Goal: Task Accomplishment & Management: Manage account settings

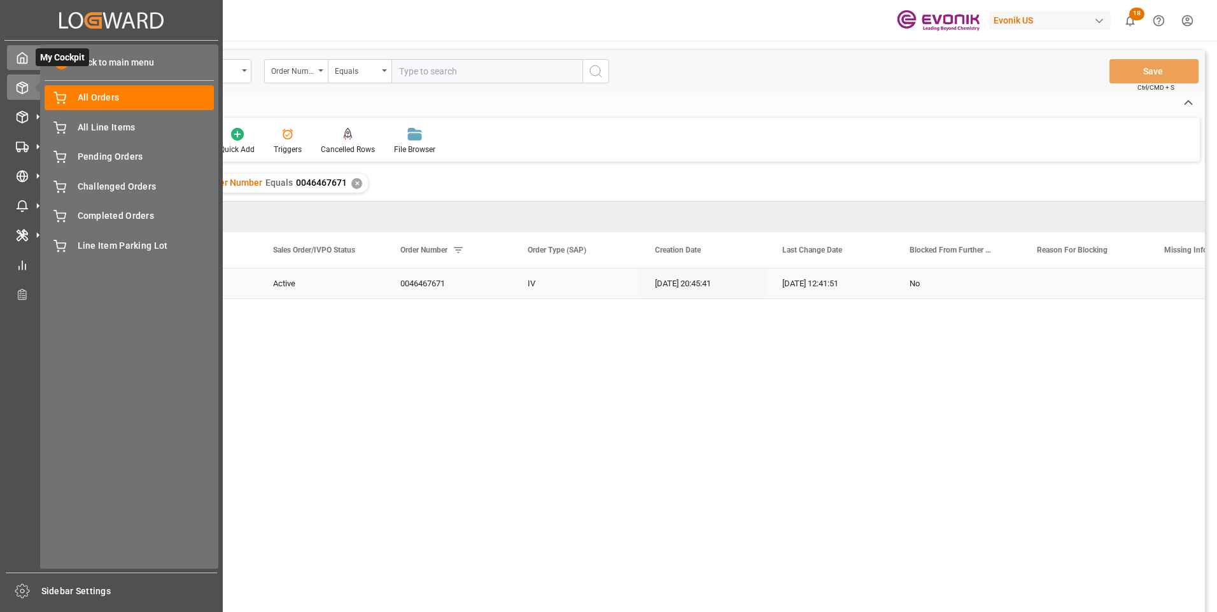
click at [21, 56] on icon at bounding box center [22, 58] width 13 height 13
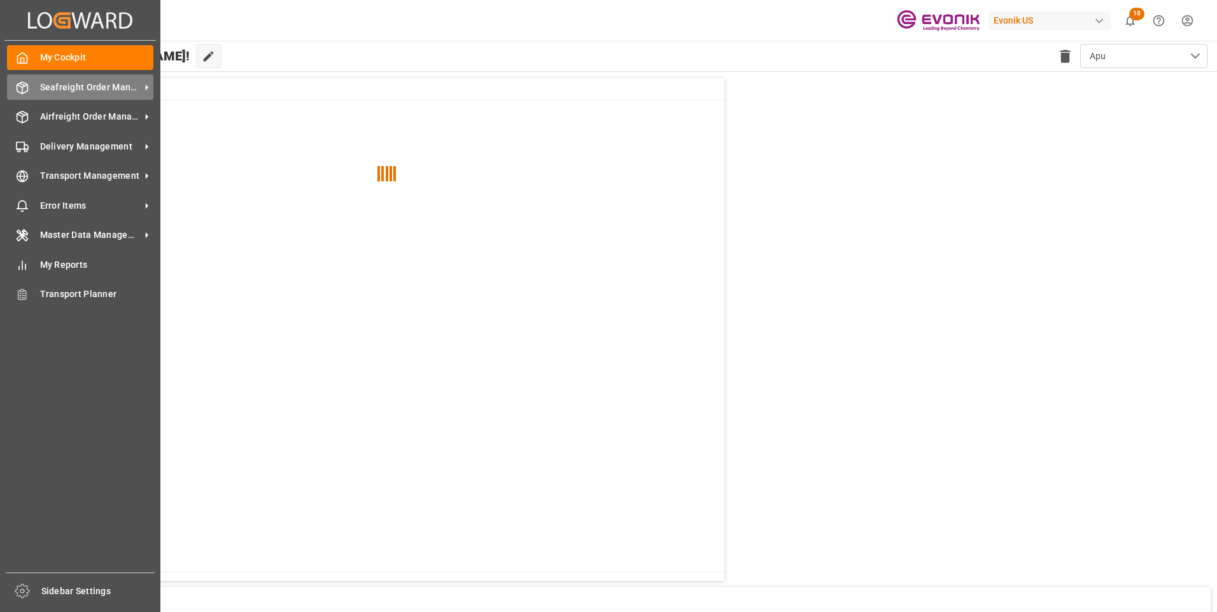
click at [56, 88] on span "Seafreight Order Management" at bounding box center [90, 87] width 101 height 13
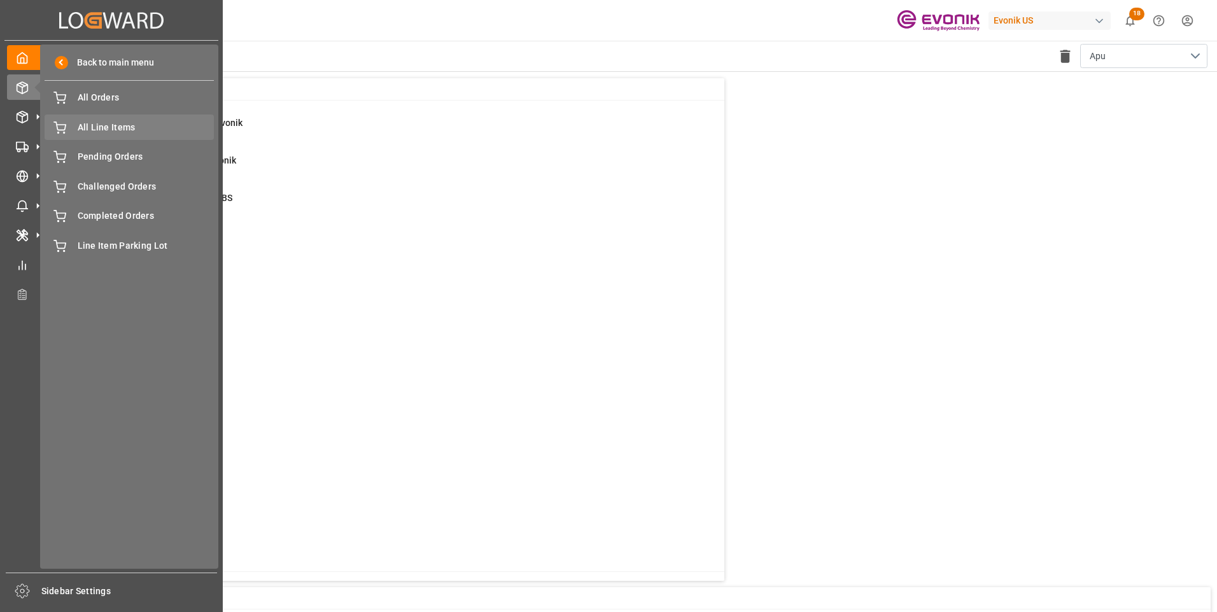
click at [83, 127] on span "All Line Items" at bounding box center [146, 127] width 137 height 13
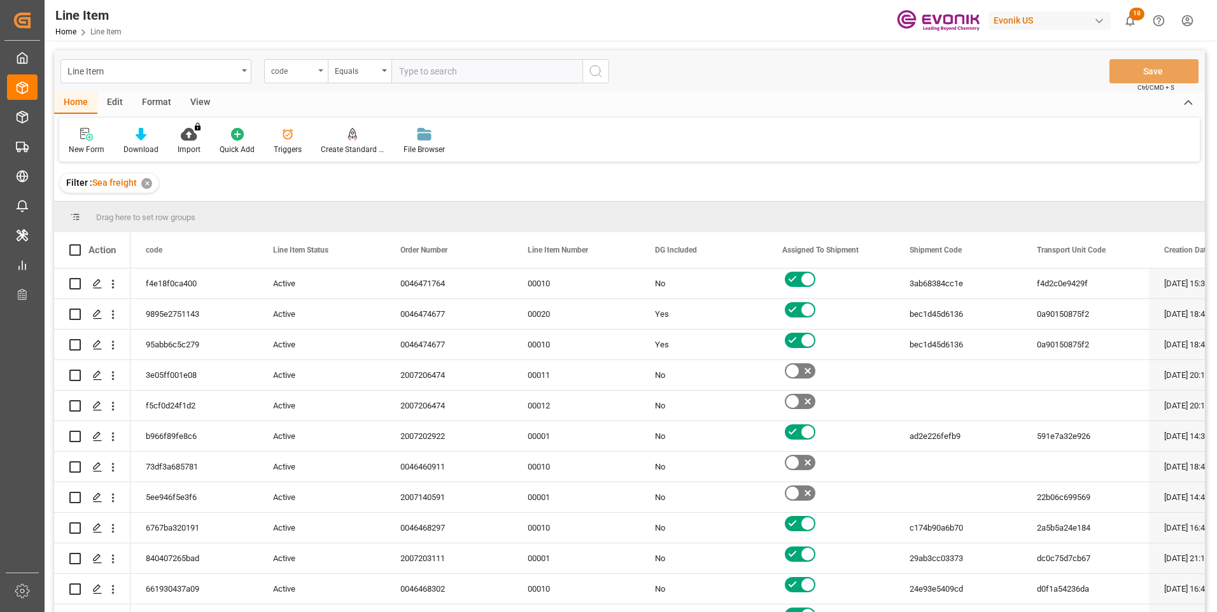
click at [298, 73] on div "code" at bounding box center [292, 69] width 43 height 15
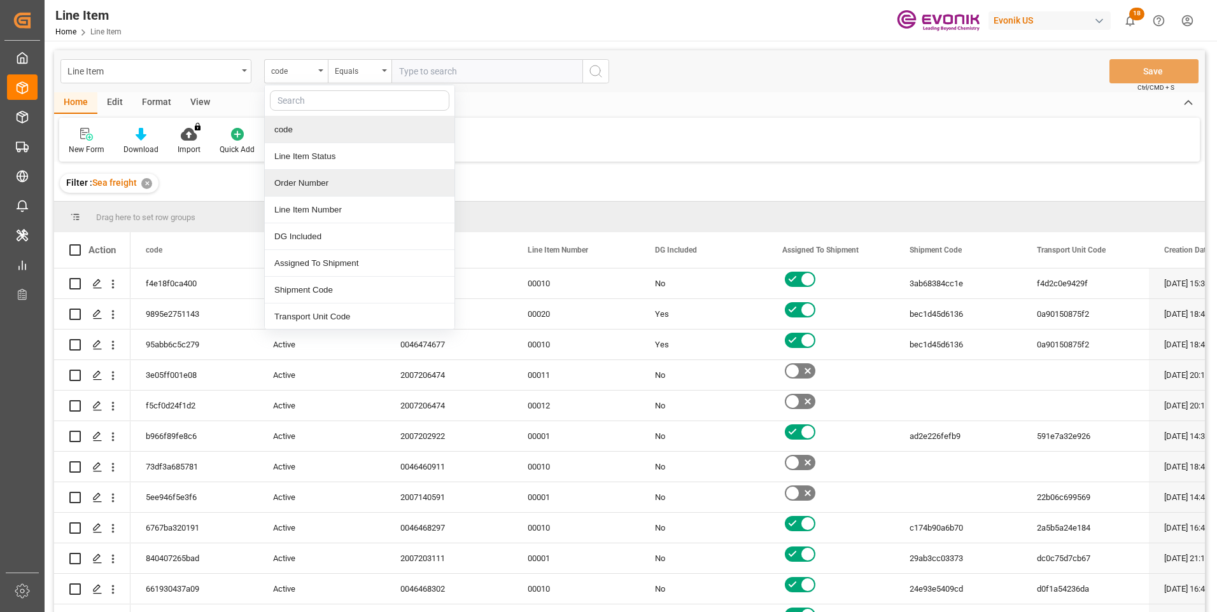
click at [293, 178] on div "Order Number" at bounding box center [360, 183] width 190 height 27
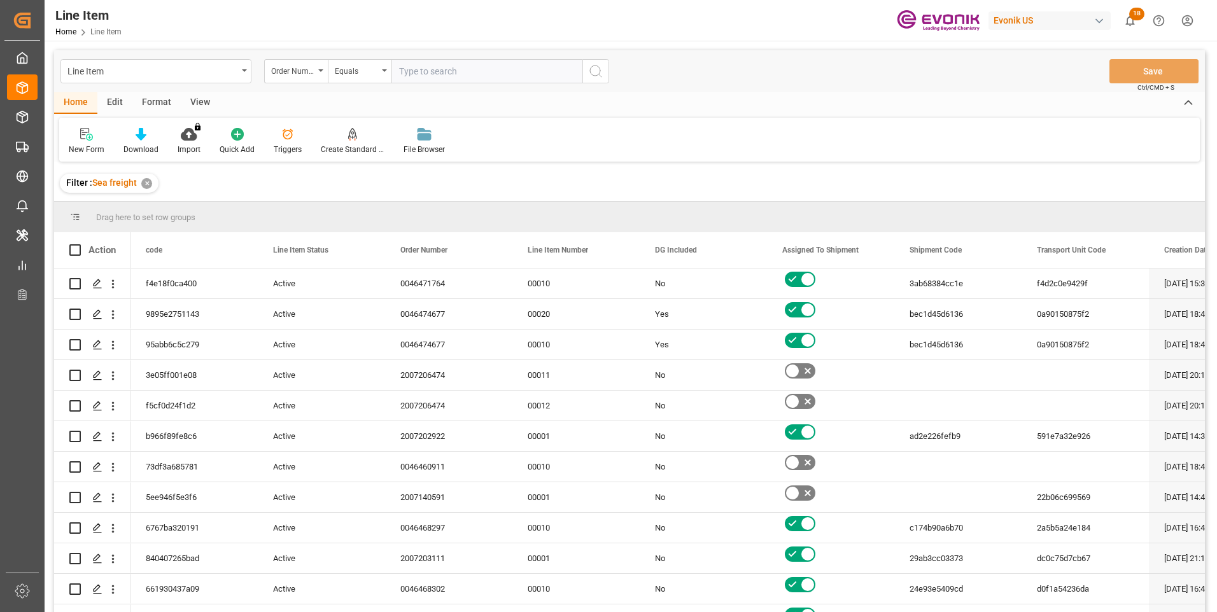
click at [407, 70] on input "text" at bounding box center [486, 71] width 191 height 24
paste input "0046474098"
type input "0046474098"
click at [592, 69] on icon "search button" at bounding box center [595, 71] width 15 height 15
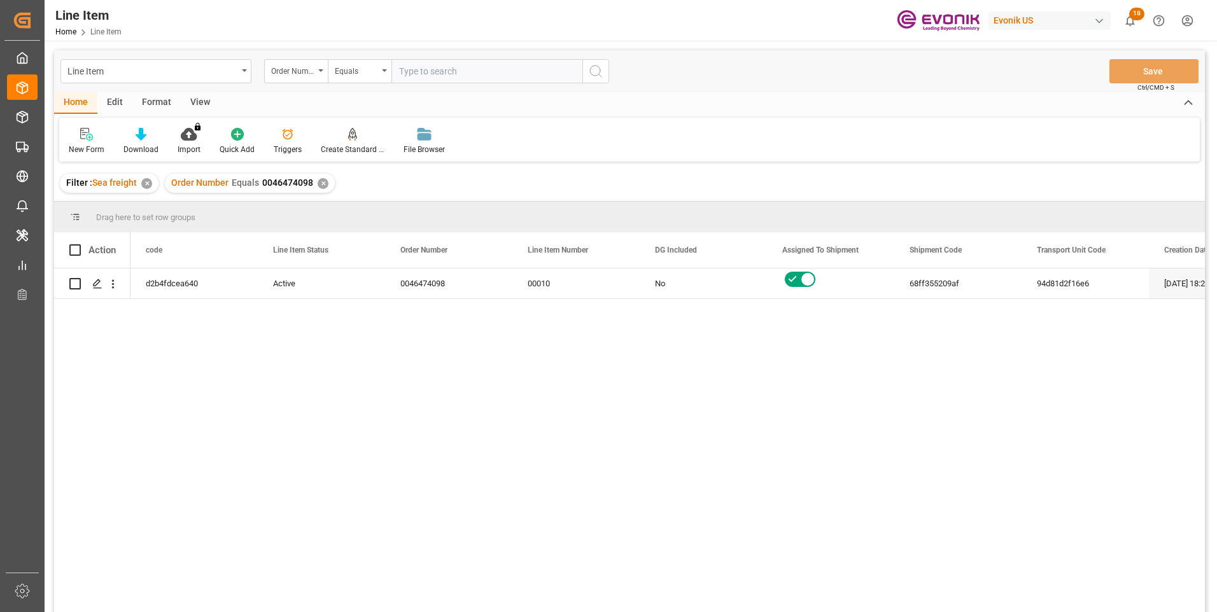
click at [197, 105] on div "View" at bounding box center [200, 103] width 39 height 22
click at [138, 144] on div "Standard Templates" at bounding box center [145, 149] width 64 height 11
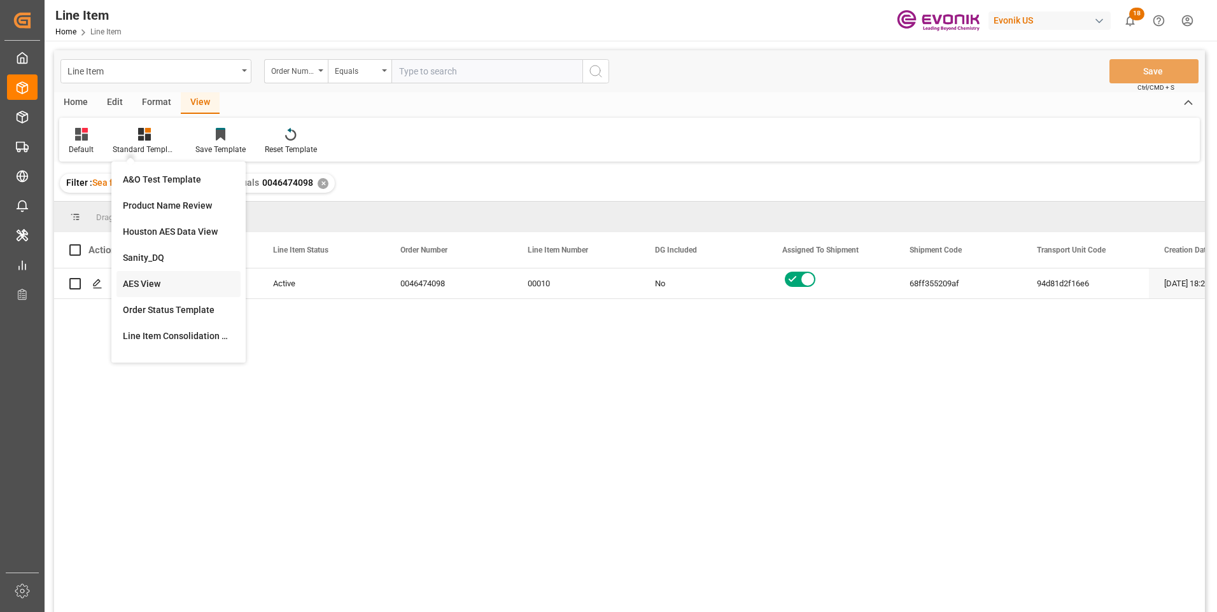
click at [153, 282] on div "AES View" at bounding box center [178, 283] width 111 height 13
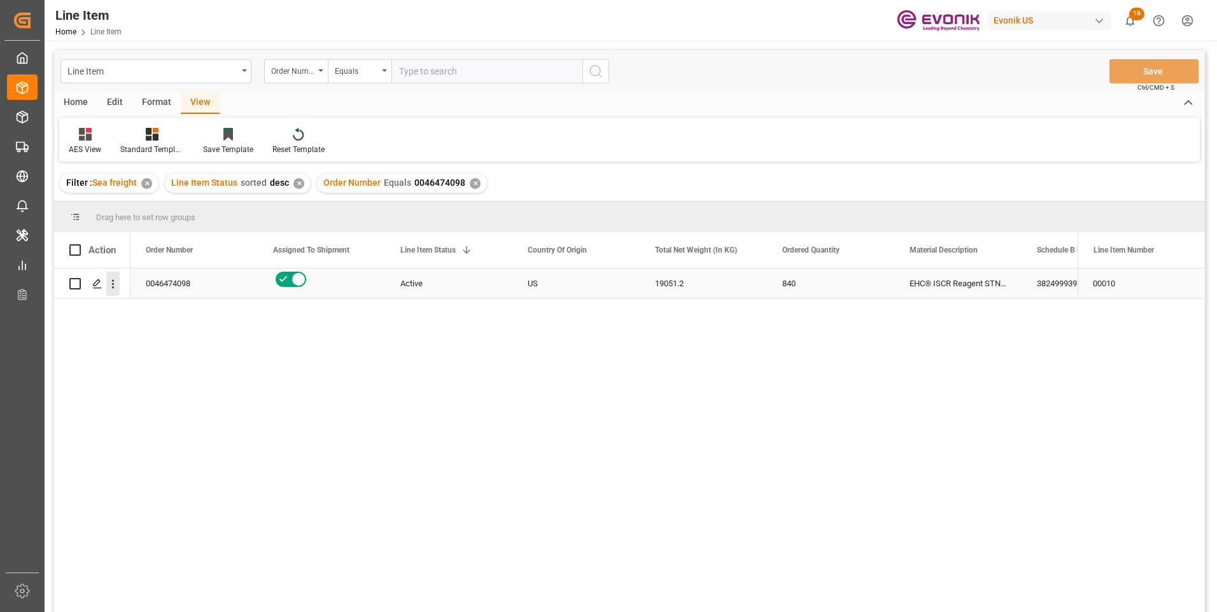
click at [115, 284] on icon "open menu" at bounding box center [112, 283] width 13 height 13
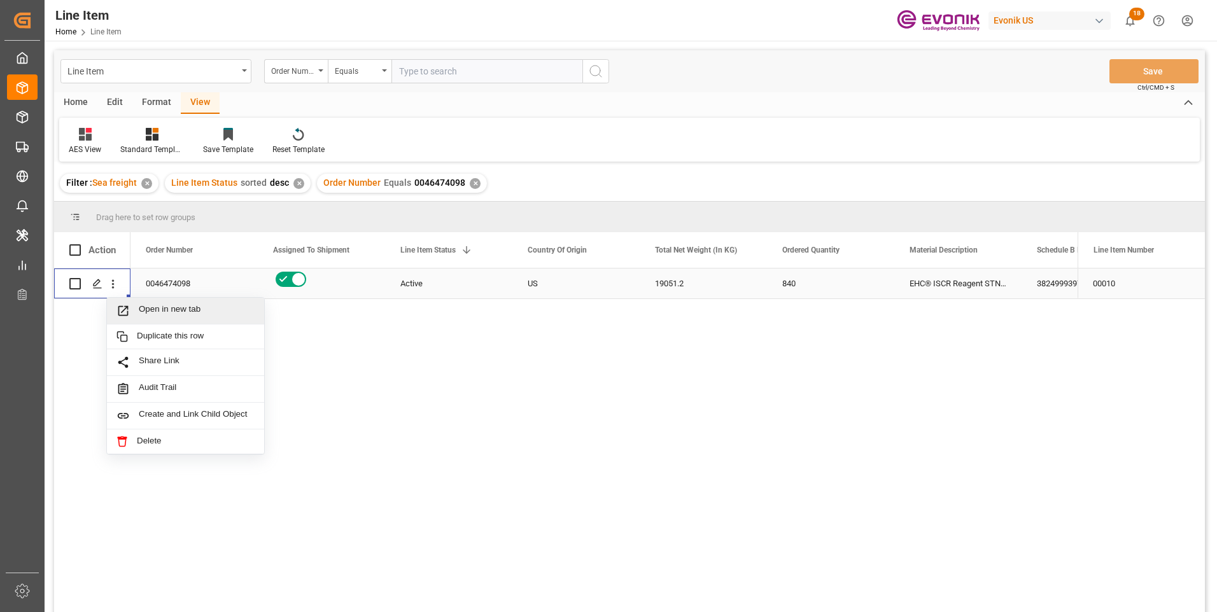
click at [148, 311] on span "Open in new tab" at bounding box center [197, 310] width 116 height 13
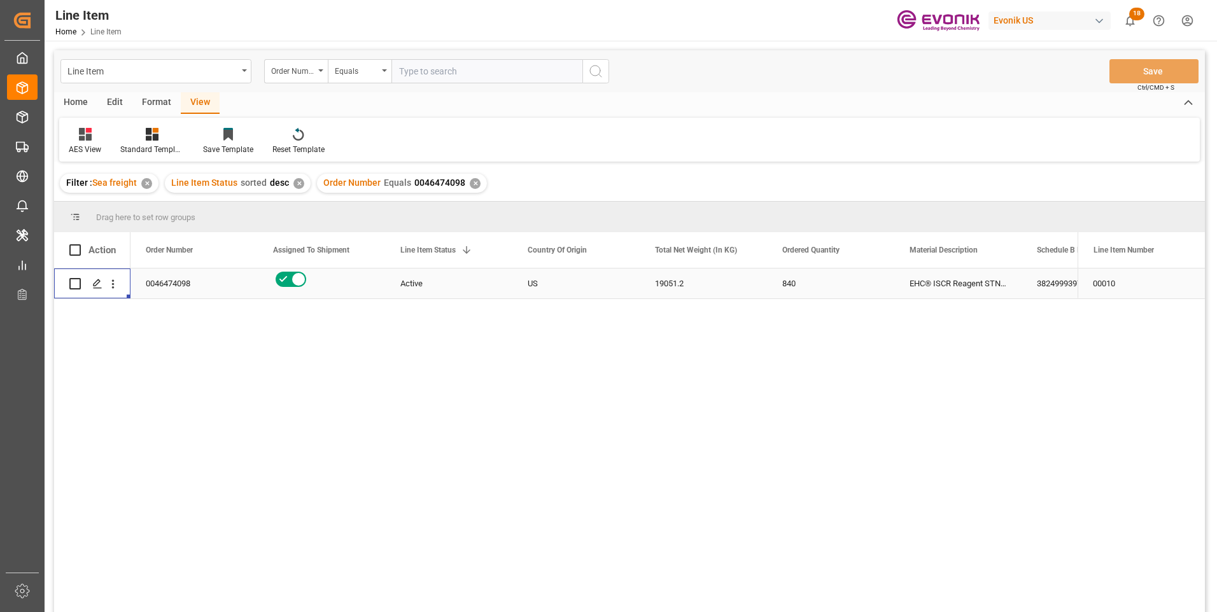
click at [679, 277] on div "19051.2" at bounding box center [702, 284] width 127 height 30
click at [1051, 283] on div "3824999397" at bounding box center [1084, 284] width 127 height 30
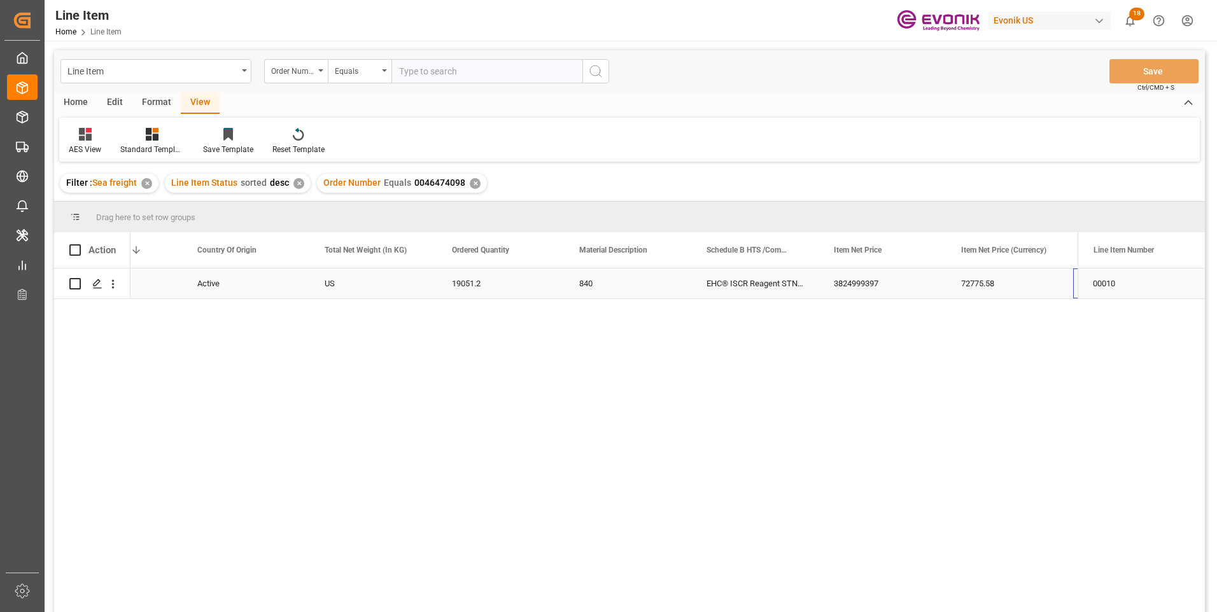
scroll to position [0, 458]
click at [720, 274] on div "72775.58" at bounding box center [754, 284] width 127 height 30
click at [844, 288] on div "USD" at bounding box center [881, 284] width 127 height 30
click at [1023, 280] on div "Press SPACE to select this row." at bounding box center [1009, 284] width 127 height 30
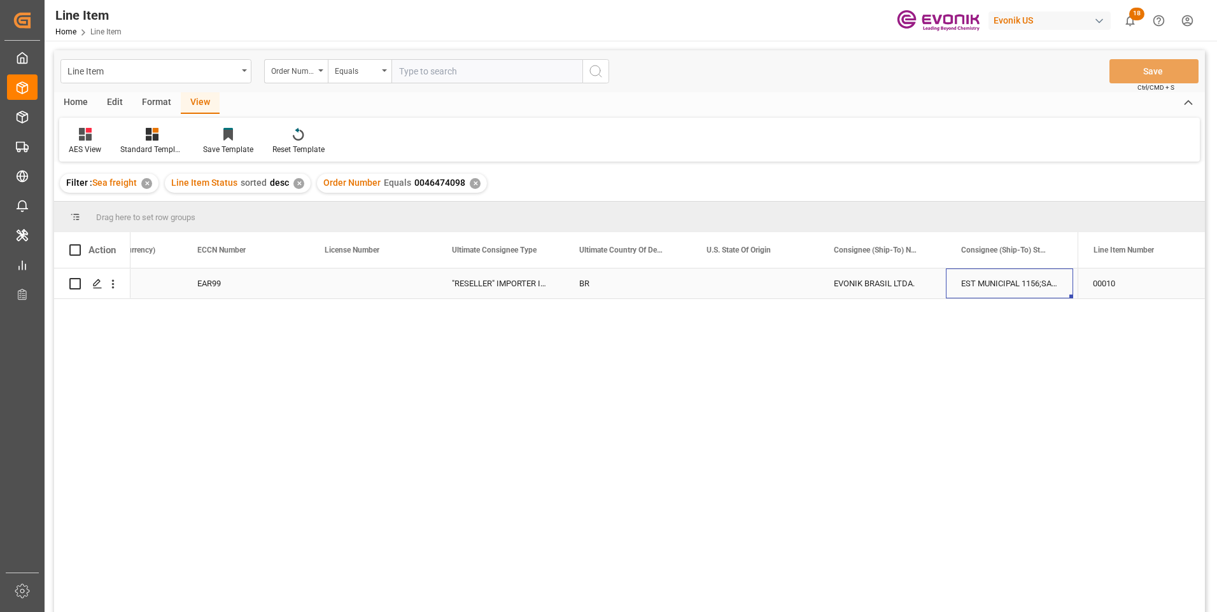
scroll to position [0, 1348]
click at [435, 71] on input "text" at bounding box center [486, 71] width 191 height 24
paste input "0046465831"
type input "0046465831"
click at [596, 71] on icon "search button" at bounding box center [595, 71] width 15 height 15
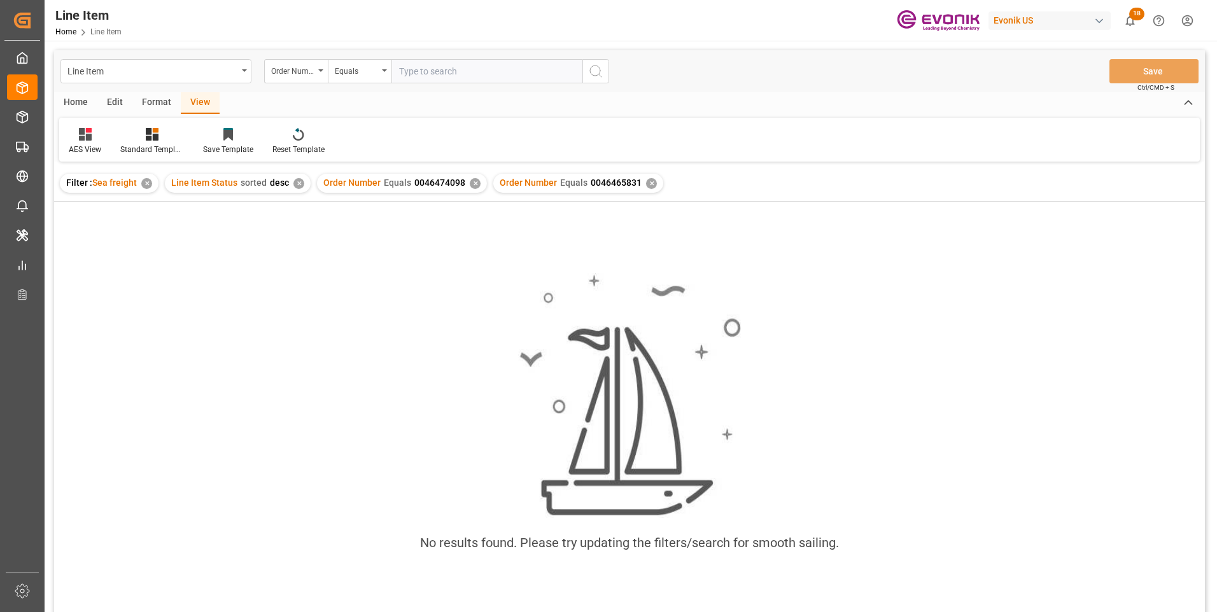
click at [472, 182] on div "✕" at bounding box center [475, 183] width 11 height 11
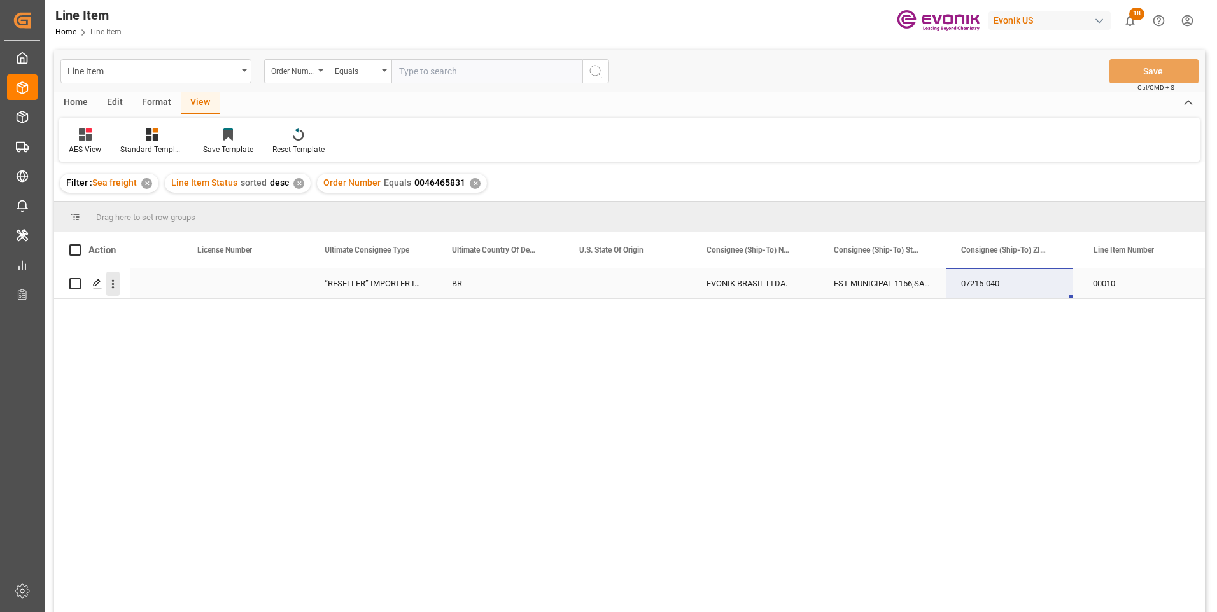
click at [113, 285] on icon "open menu" at bounding box center [113, 284] width 3 height 9
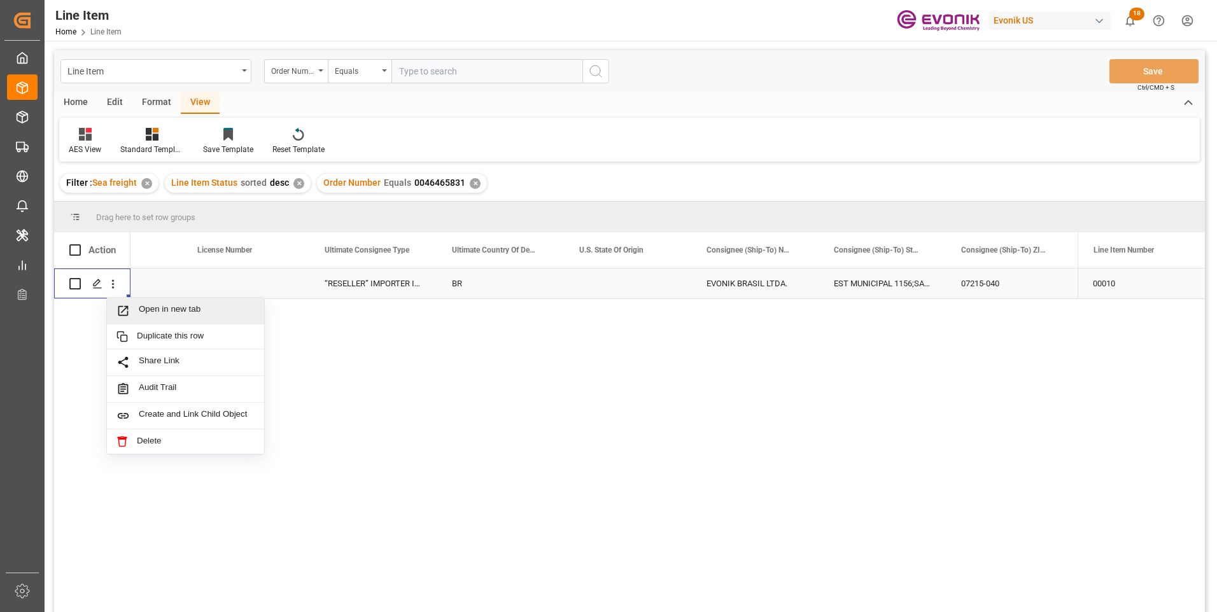
click at [144, 308] on span "Open in new tab" at bounding box center [197, 310] width 116 height 13
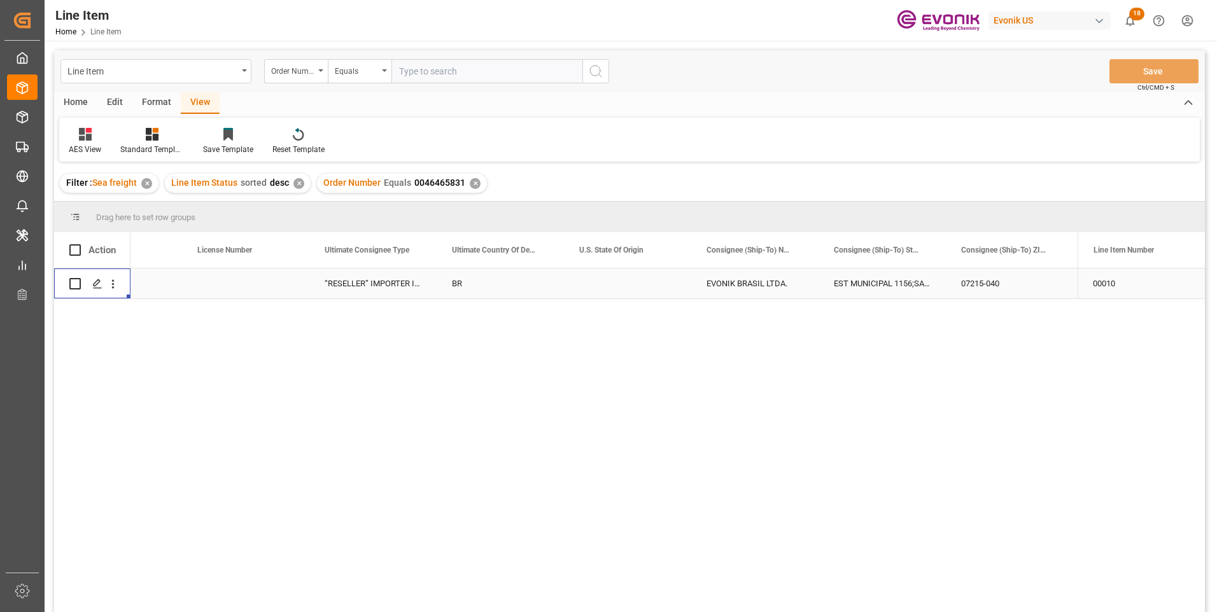
click at [276, 284] on div "Press SPACE to select this row." at bounding box center [245, 284] width 127 height 30
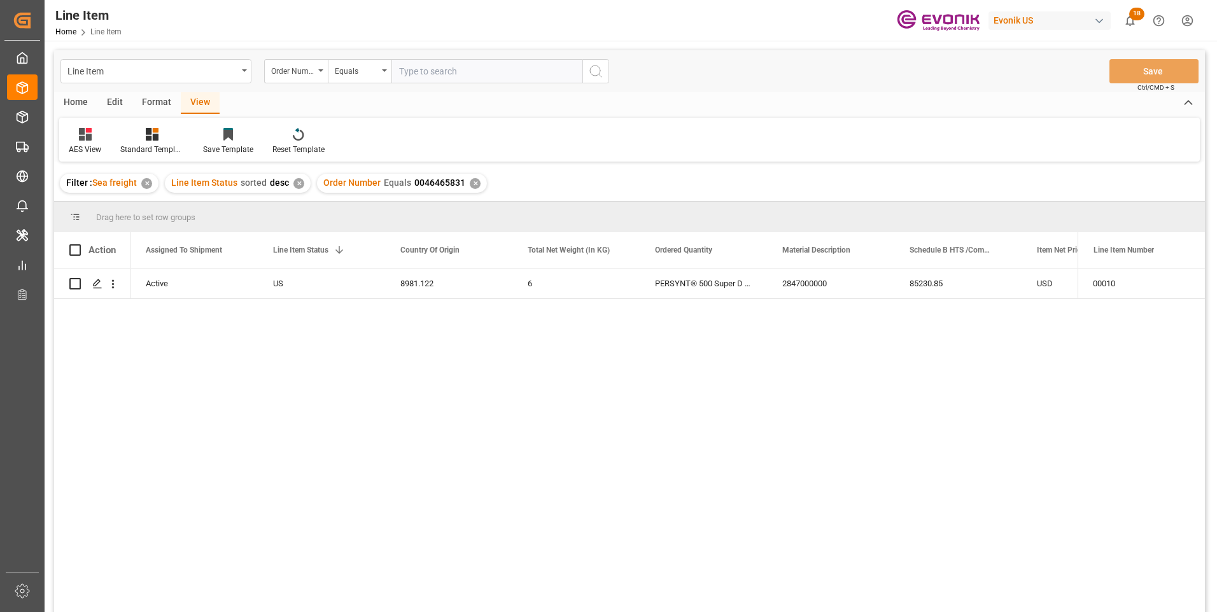
scroll to position [0, 127]
click at [540, 281] on div "8981.122" at bounding box center [575, 284] width 127 height 30
click at [935, 281] on div "2847000000" at bounding box center [957, 284] width 127 height 30
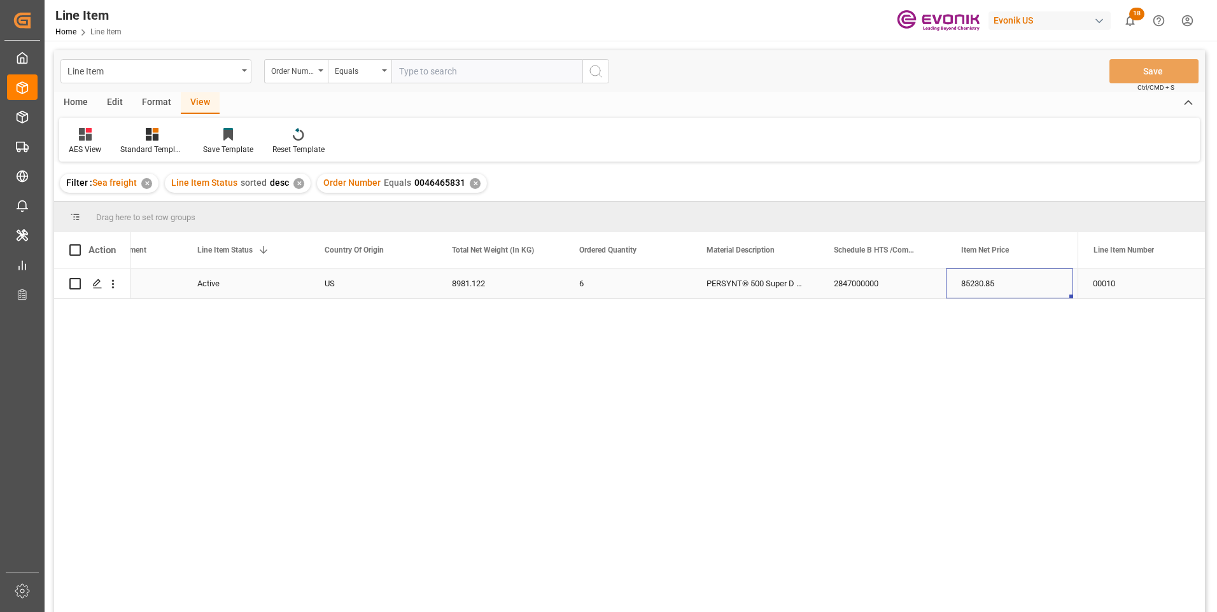
scroll to position [0, 330]
click at [854, 277] on div "85230.85" at bounding box center [881, 284] width 127 height 30
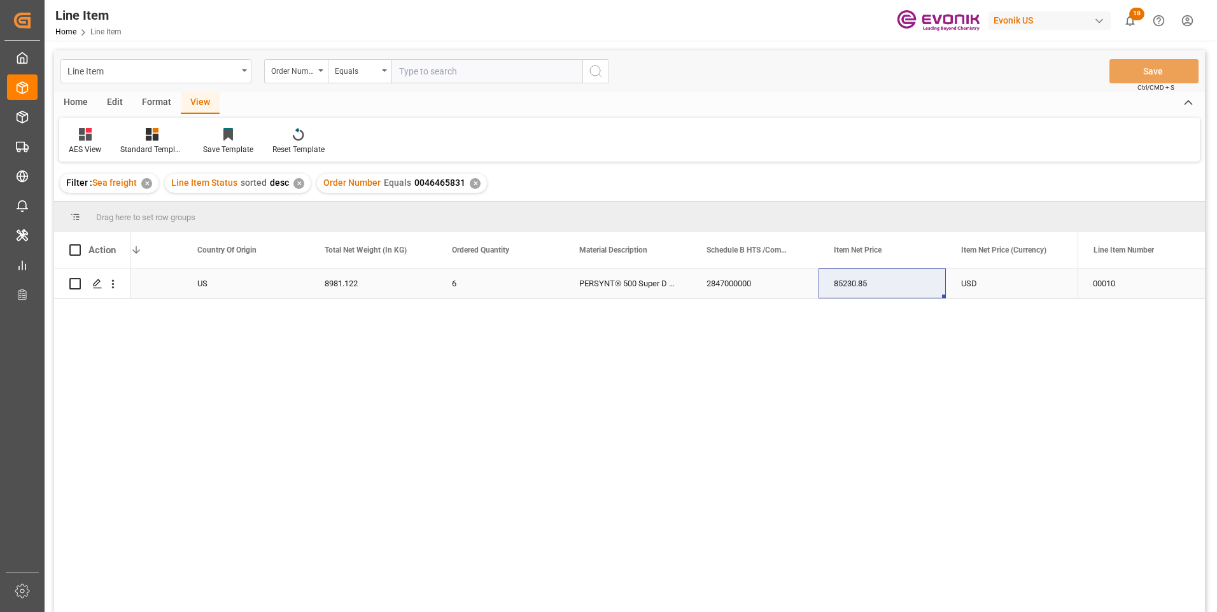
click at [977, 280] on div "USD" at bounding box center [1009, 284] width 127 height 30
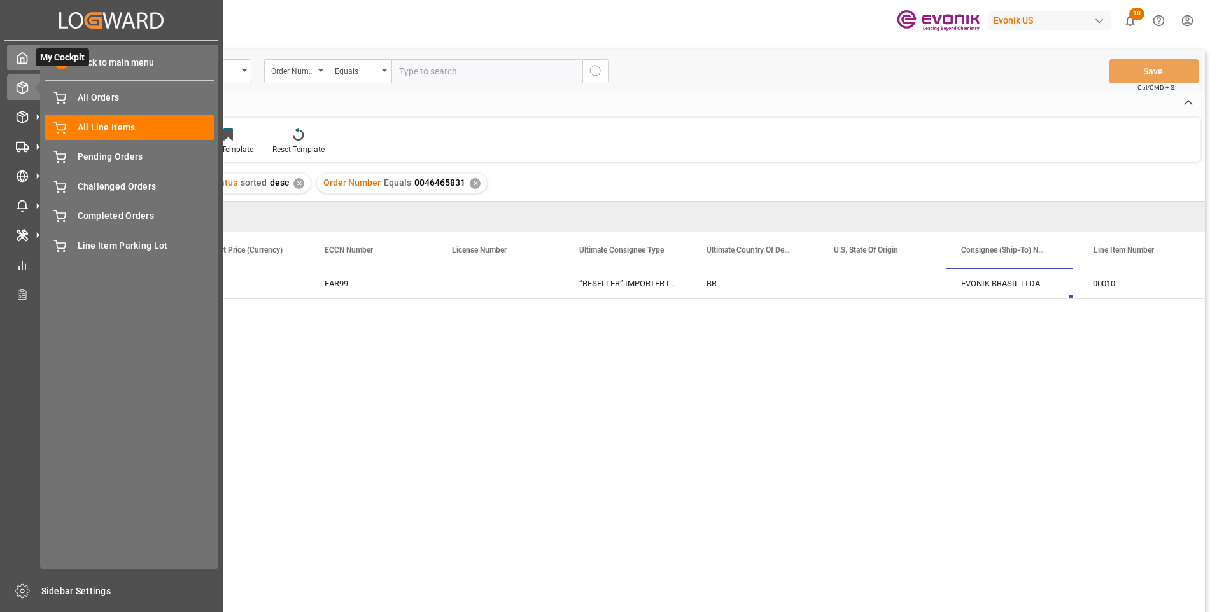
click at [27, 62] on icon at bounding box center [23, 58] width 10 height 11
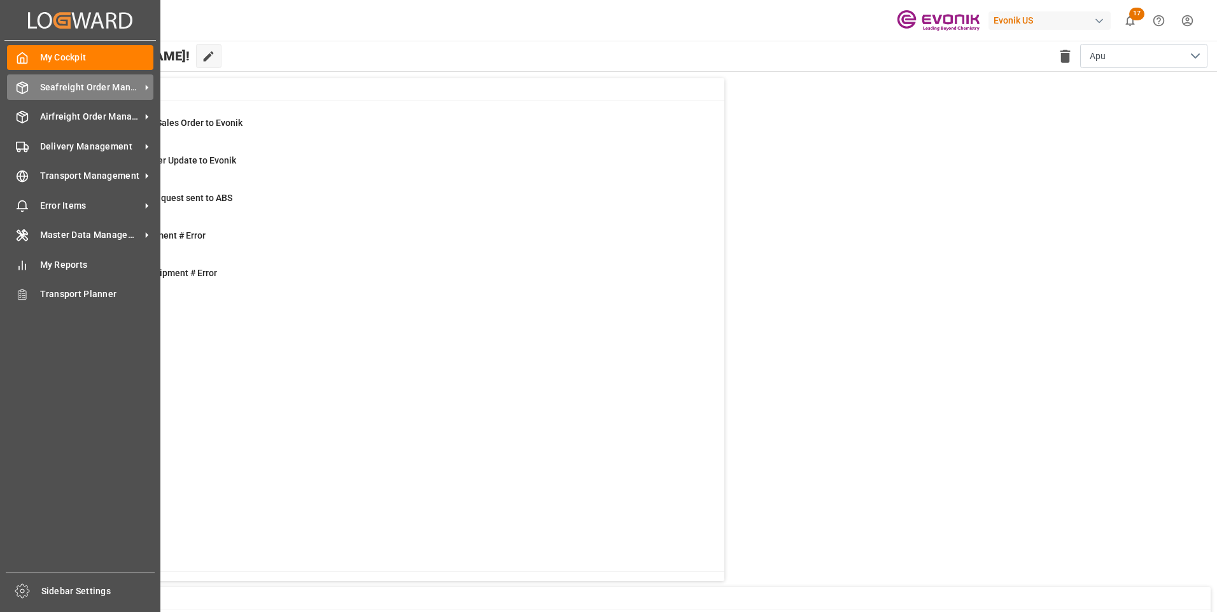
click at [85, 88] on span "Seafreight Order Management" at bounding box center [90, 87] width 101 height 13
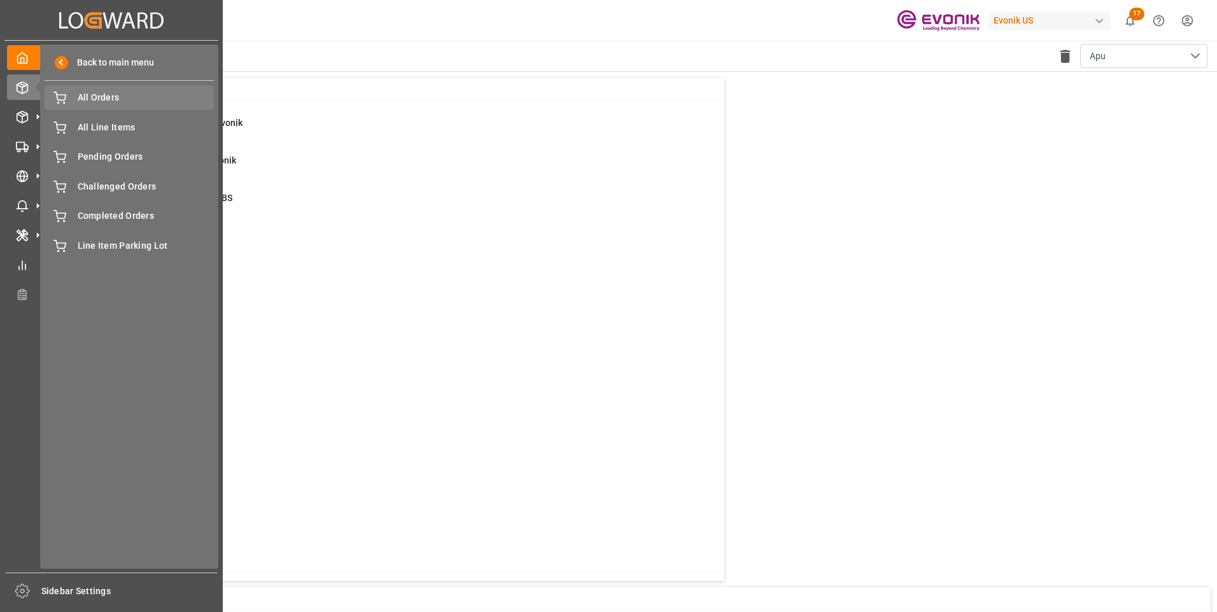
click at [118, 102] on span "All Orders" at bounding box center [146, 97] width 137 height 13
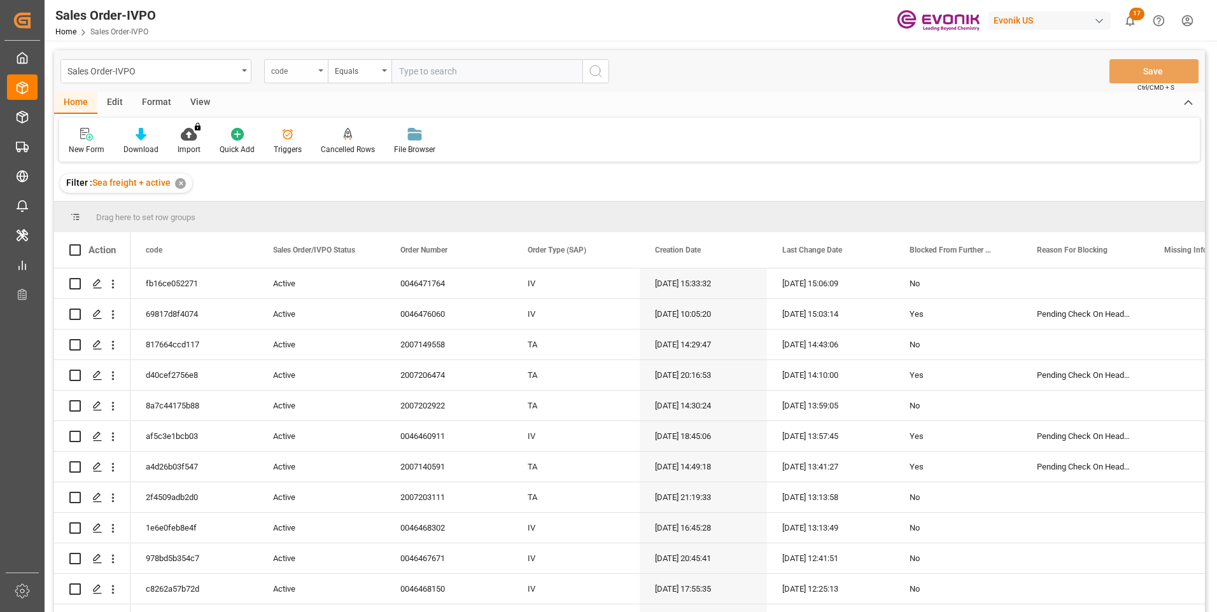
click at [317, 69] on div "code" at bounding box center [296, 71] width 64 height 24
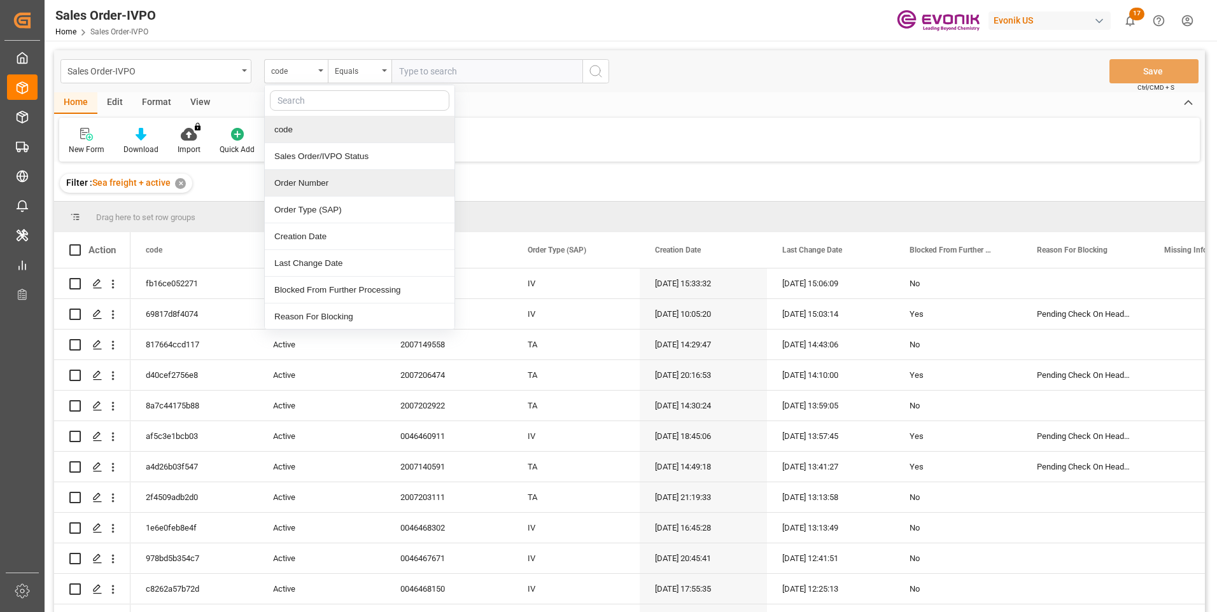
click at [310, 183] on div "Order Number" at bounding box center [360, 183] width 190 height 27
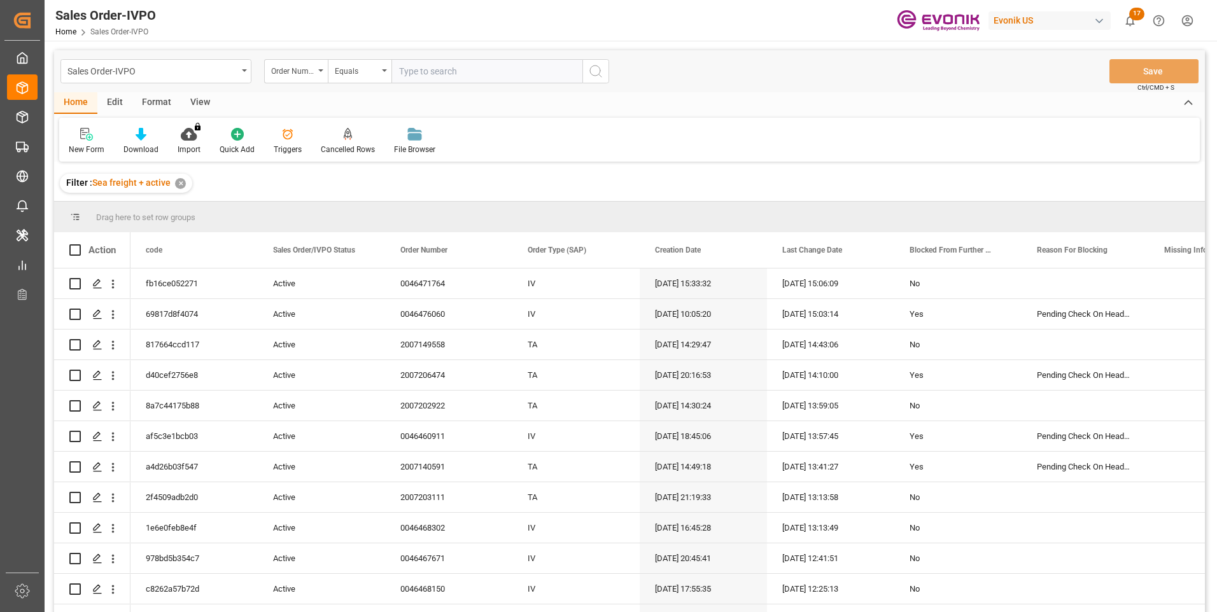
click at [433, 69] on input "text" at bounding box center [486, 71] width 191 height 24
paste input "46474098"
click at [400, 75] on input "46474098" at bounding box center [486, 71] width 191 height 24
type input "0046474098"
click at [587, 69] on button "search button" at bounding box center [595, 71] width 27 height 24
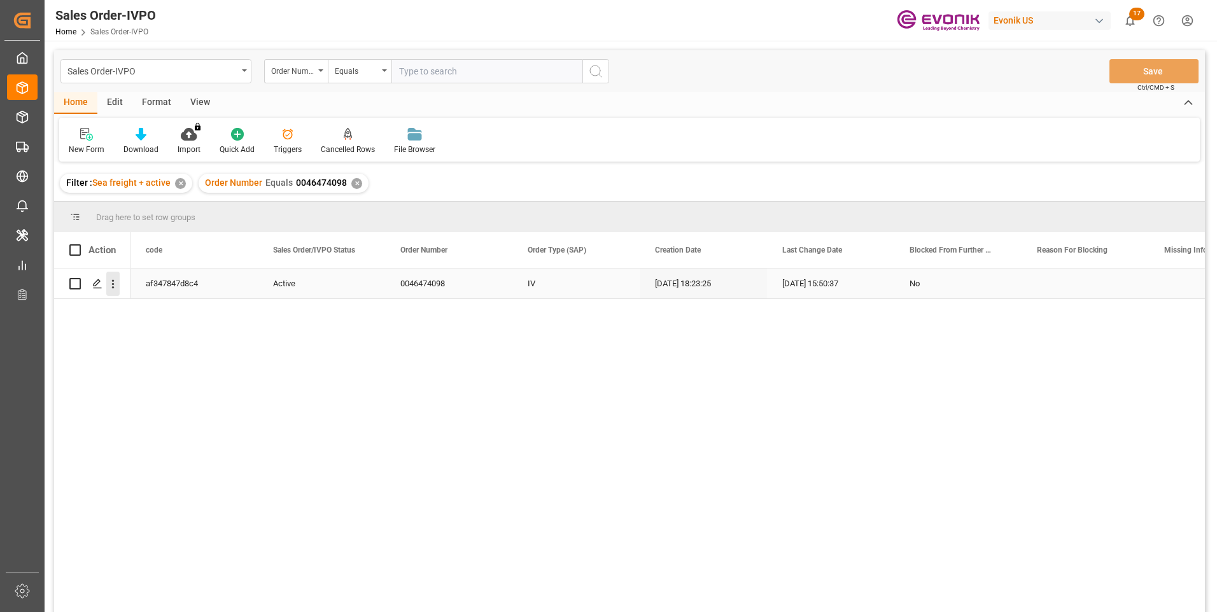
click at [115, 288] on icon "open menu" at bounding box center [112, 283] width 13 height 13
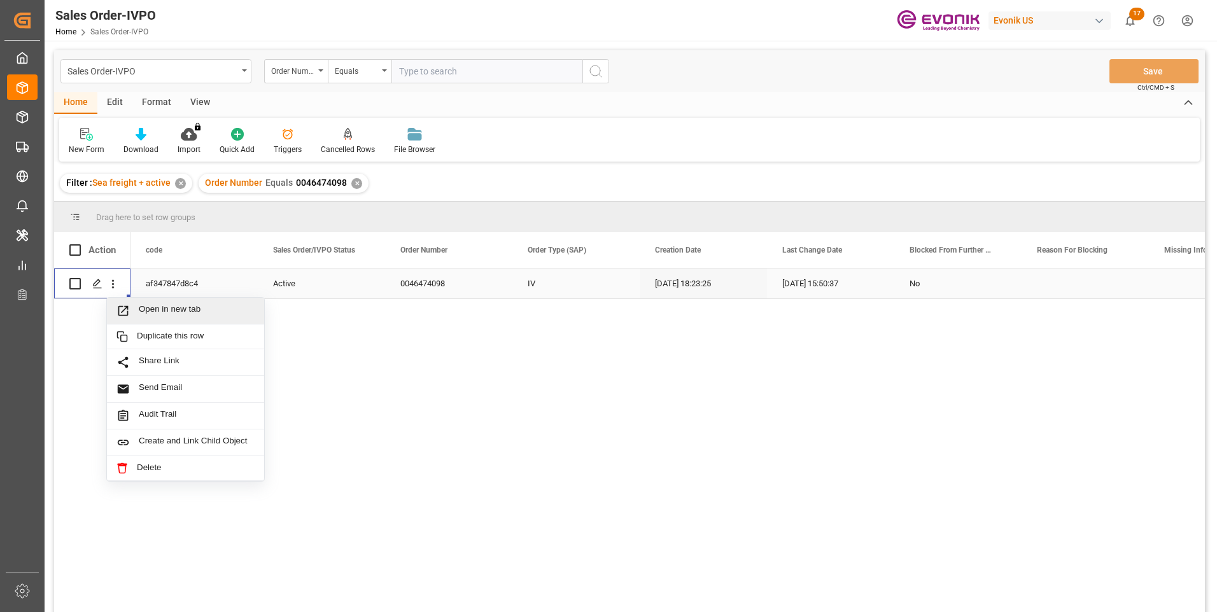
click at [137, 311] on span "Press SPACE to select this row." at bounding box center [127, 310] width 22 height 13
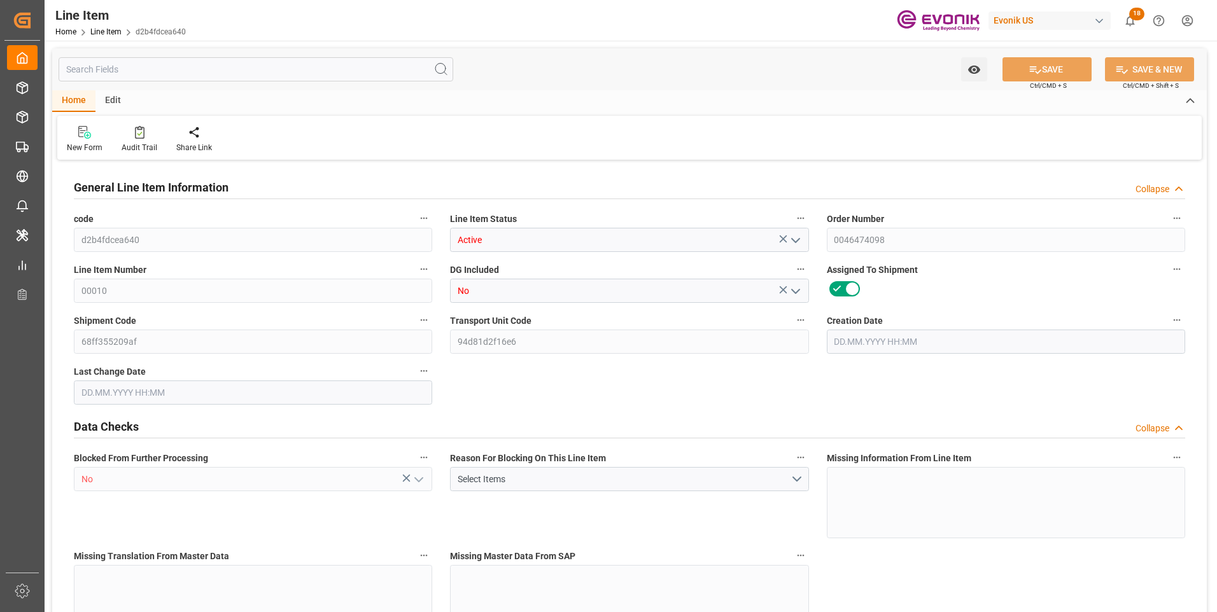
type input "21"
type input "19679.8896"
type input "19051.2"
type input "18.7273"
type input "840"
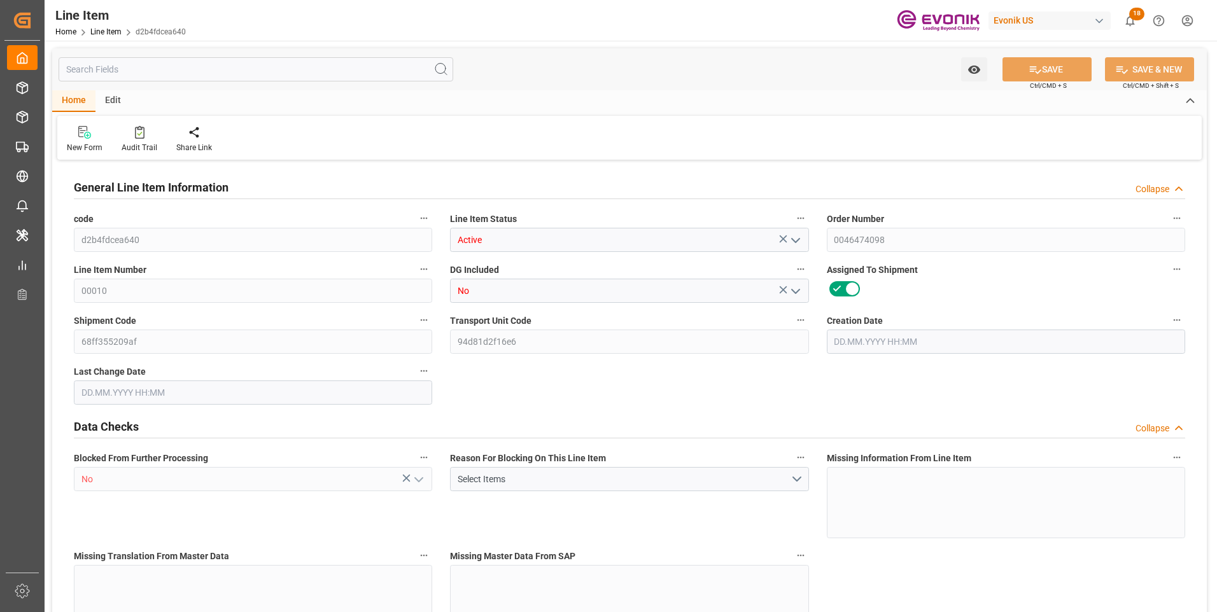
type input "72775.58"
type input "840"
type input "19051.2"
type input "19679.8896"
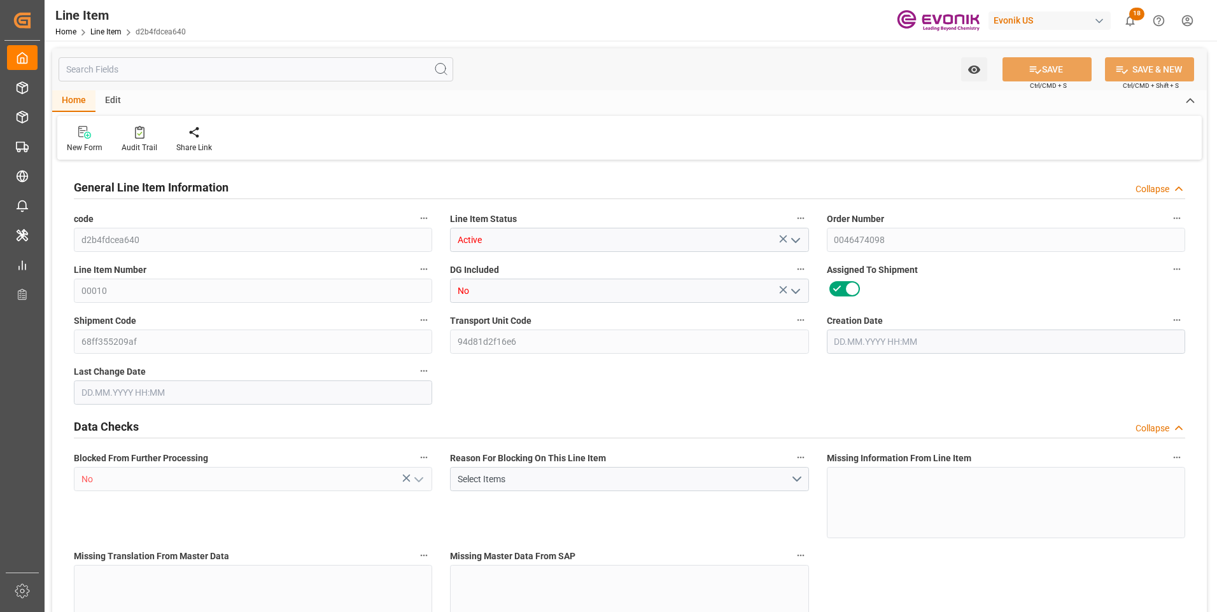
type input "20156.5896"
type input "19051.2"
type input "18.7273"
type input "18727.33"
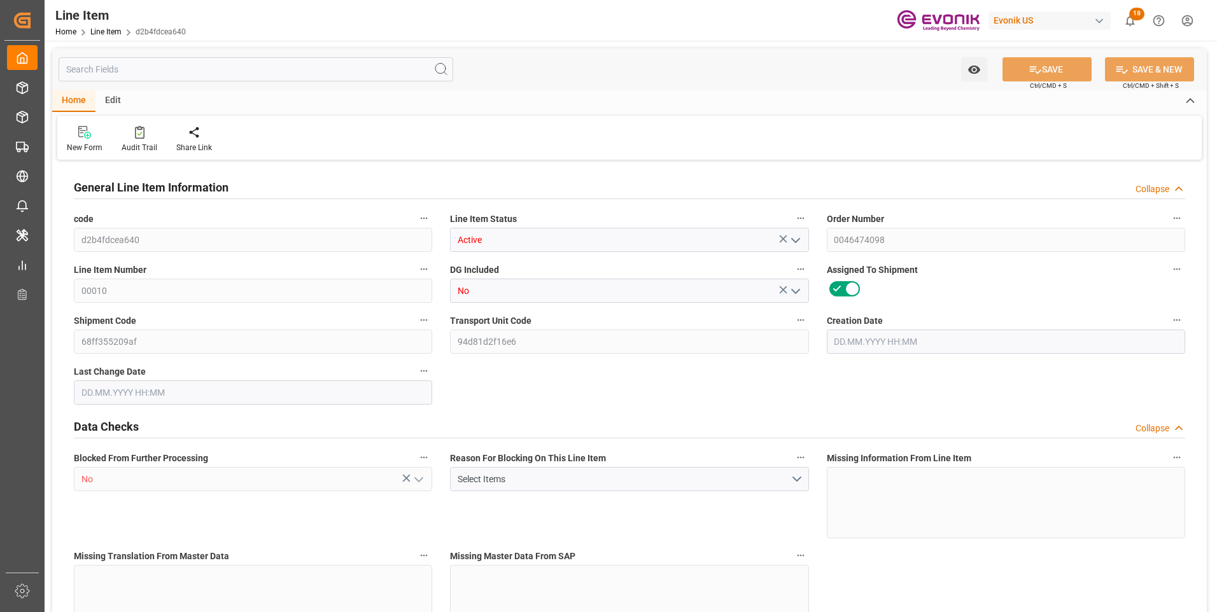
type input "840"
type input "19679.89"
type input "19051.2"
type input "18.7273"
type input "18.09.2025 18:23"
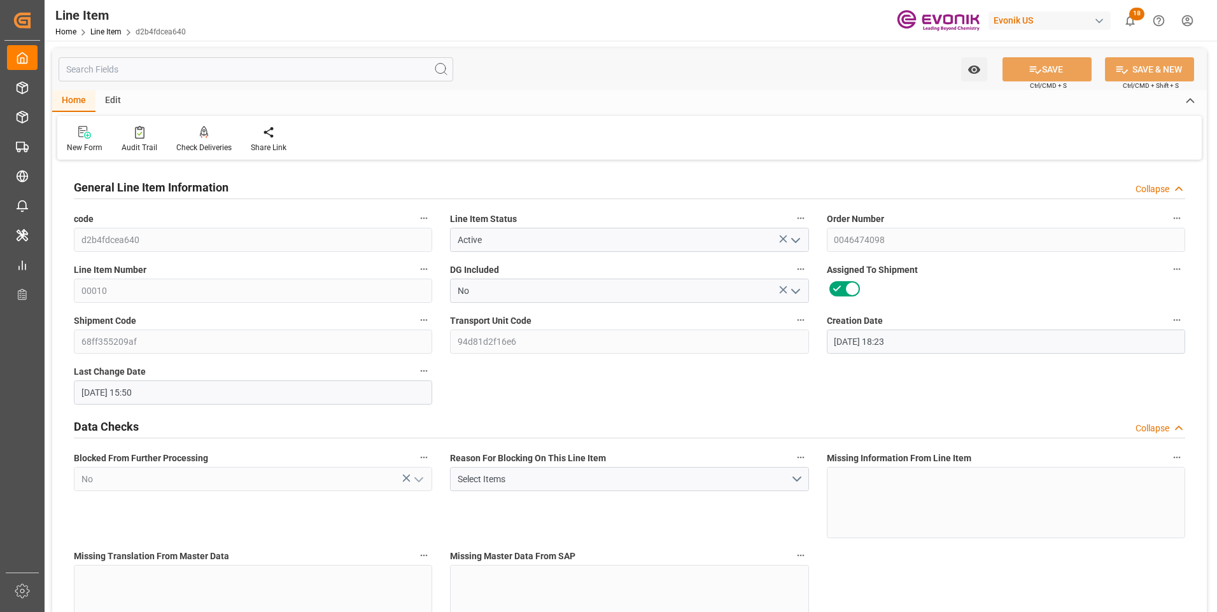
type input "07.10.2025 15:50"
type input "05.11.2025"
type input "14.10.2025"
type input "[DATE]"
type input "07.10.2025"
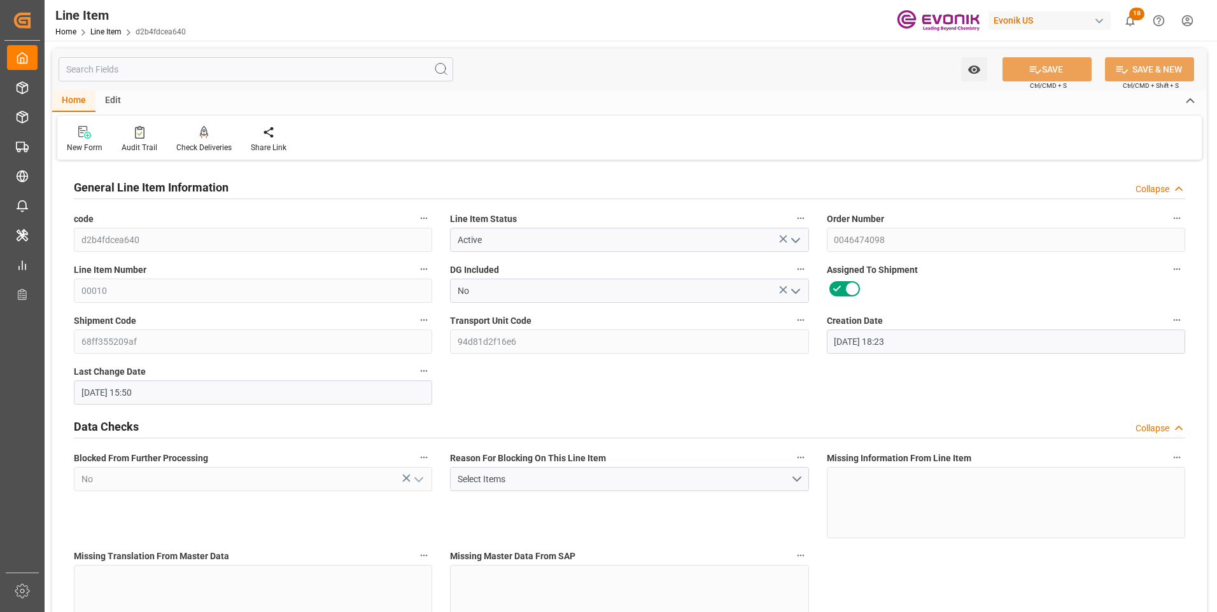
click at [213, 71] on input "text" at bounding box center [256, 69] width 395 height 24
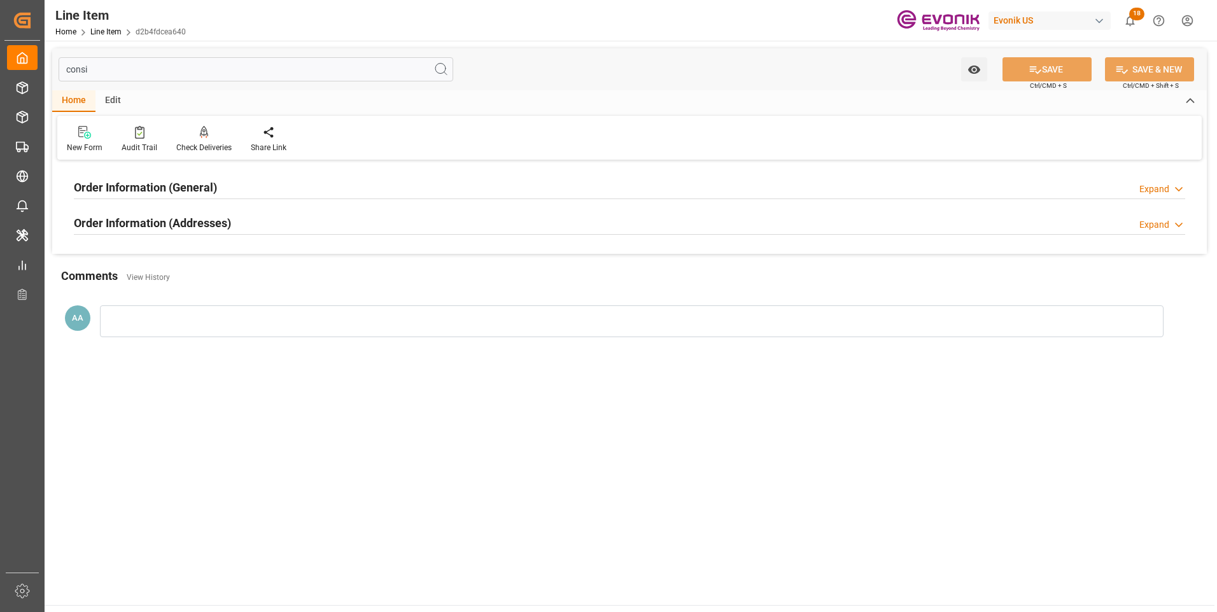
type input "consi"
click at [200, 182] on h2 "Order Information (General)" at bounding box center [145, 187] width 143 height 17
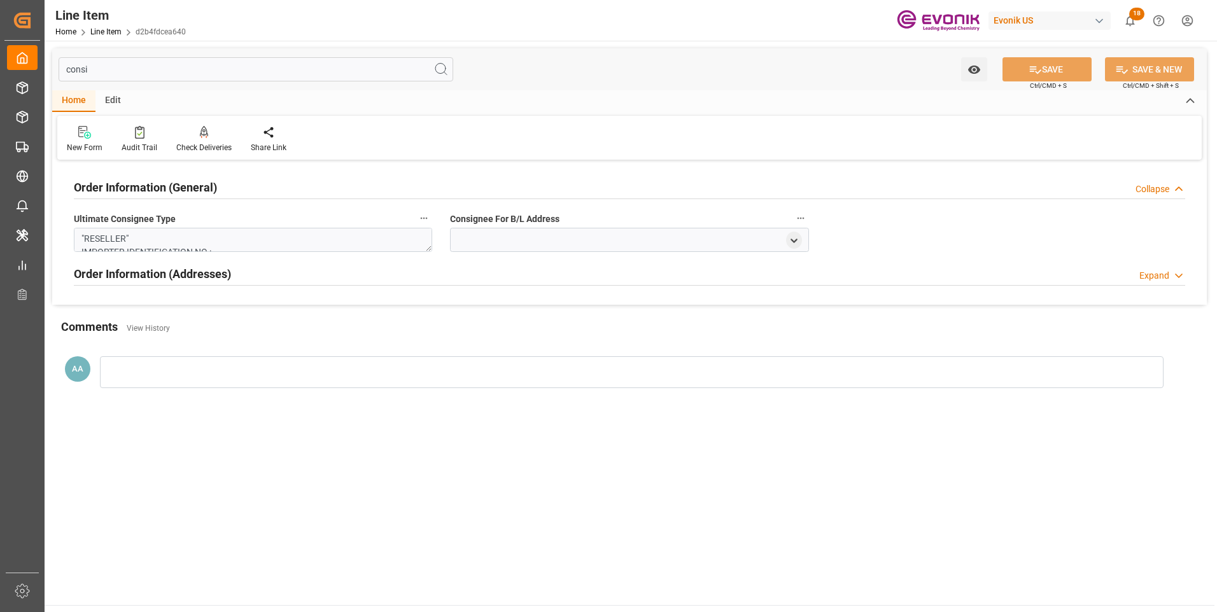
click at [200, 182] on h2 "Order Information (General)" at bounding box center [145, 187] width 143 height 17
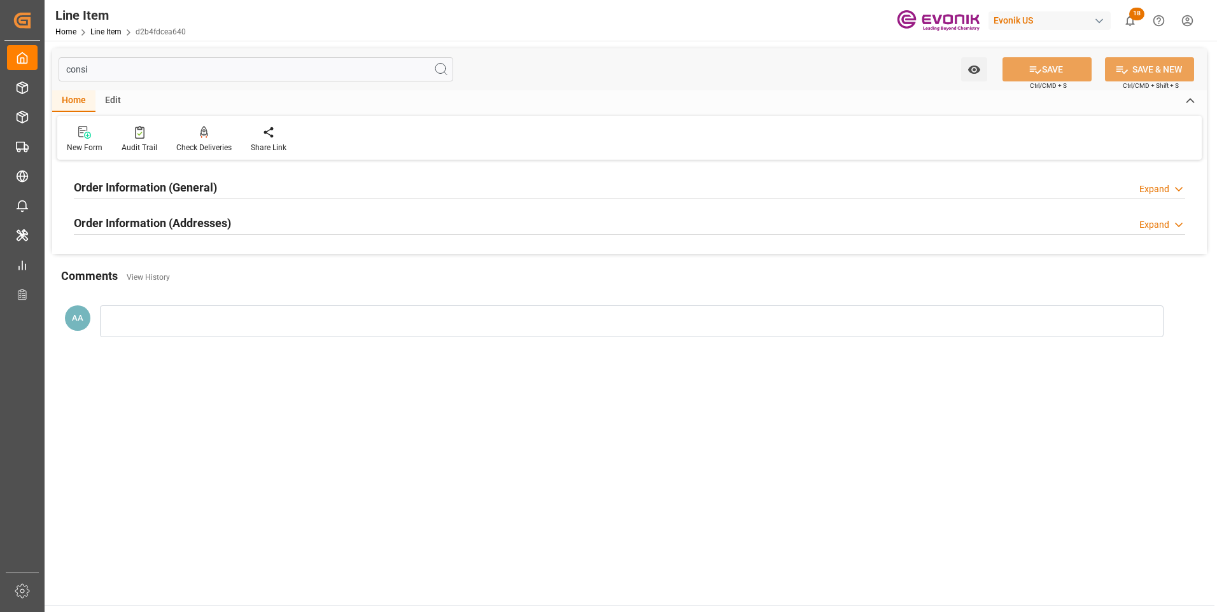
click at [207, 222] on h2 "Order Information (Addresses)" at bounding box center [152, 222] width 157 height 17
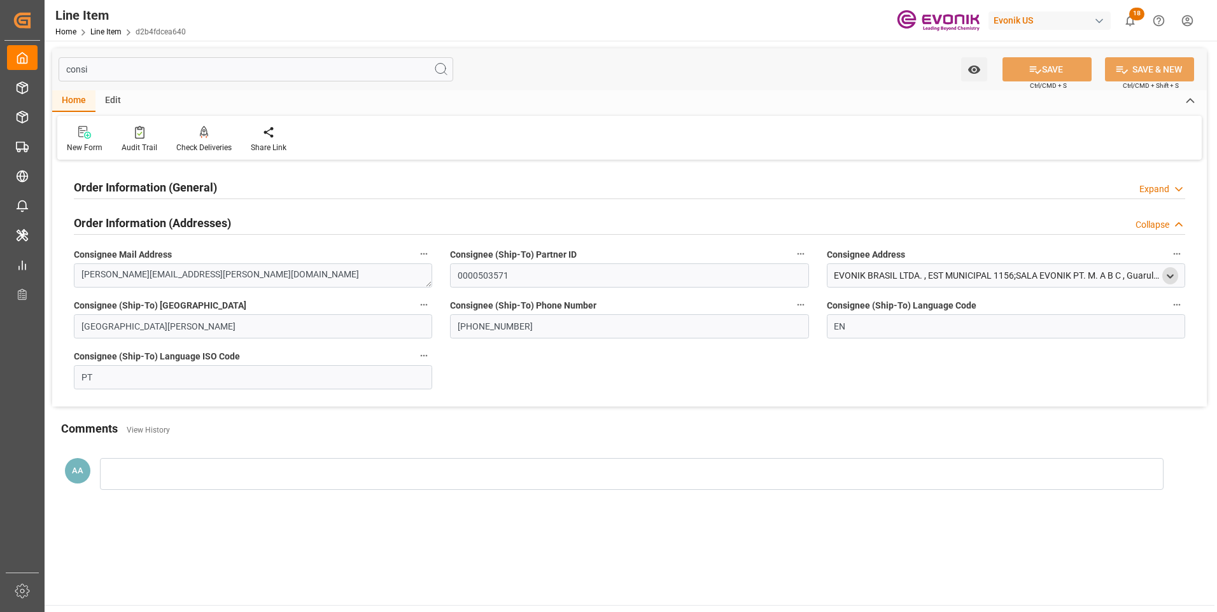
click at [1171, 276] on icon "open menu" at bounding box center [1169, 276] width 11 height 11
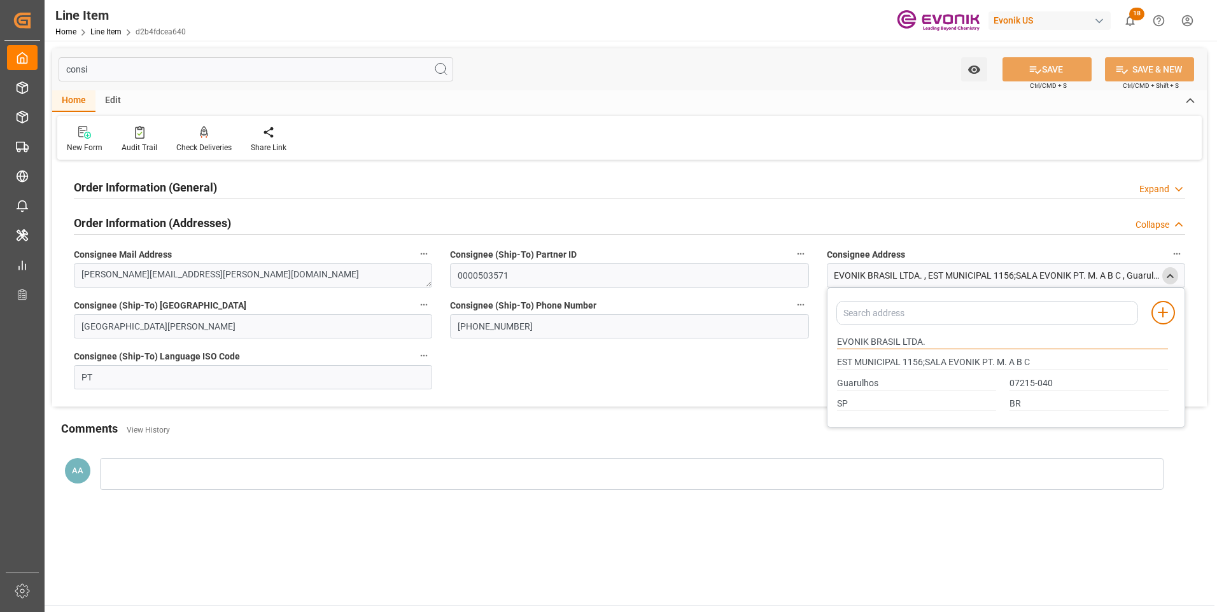
drag, startPoint x: 900, startPoint y: 340, endPoint x: 765, endPoint y: 353, distance: 136.1
click at [765, 353] on div "Order Information (General) Expand Ultimate Consignee Type "RESELLER" IMPORTER …" at bounding box center [629, 285] width 1154 height 243
click at [850, 382] on input "Guarulhos" at bounding box center [916, 384] width 159 height 14
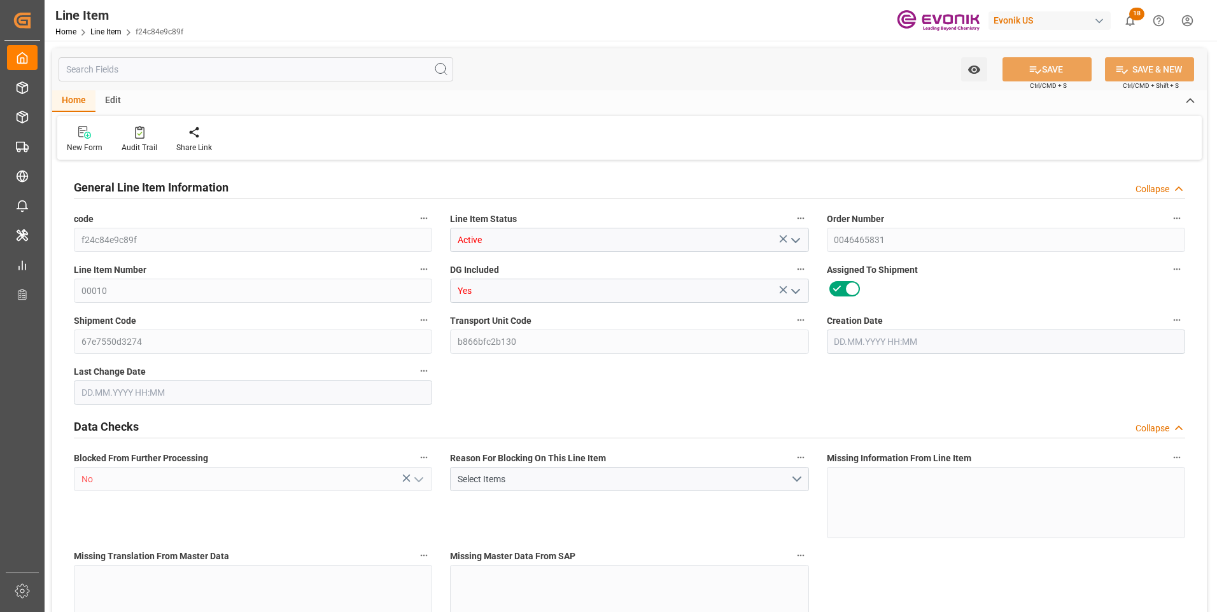
type input "6"
type input "9349.348"
type input "8981.122"
type input "9.6906"
type input "6"
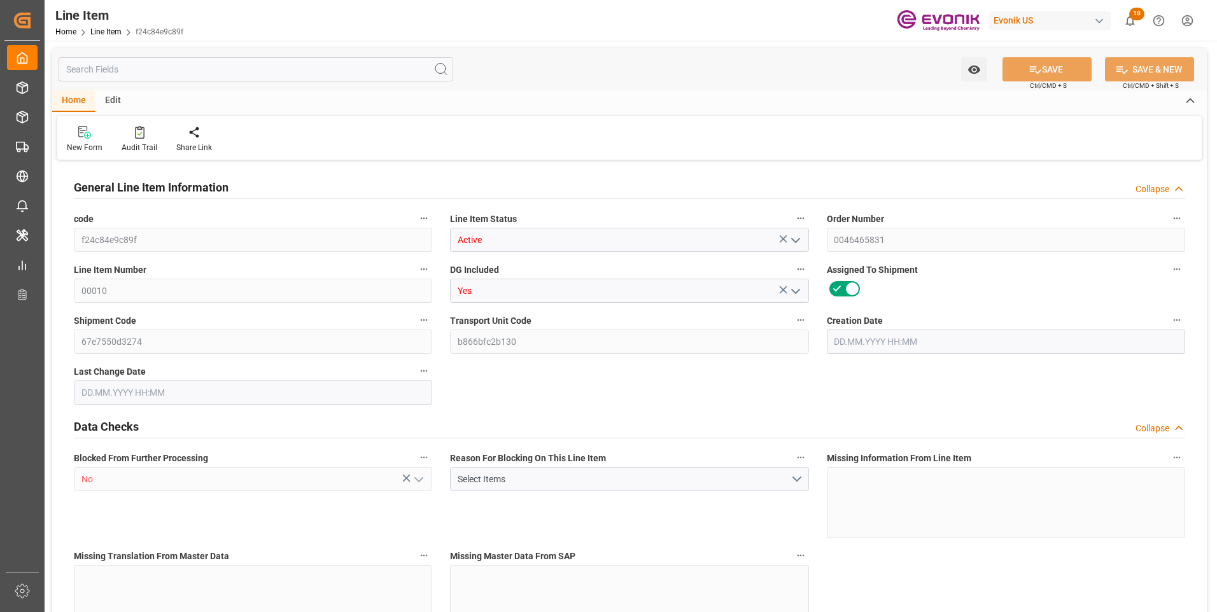
type input "85230.85"
type input "6"
type input "8981.122"
type input "9349.348"
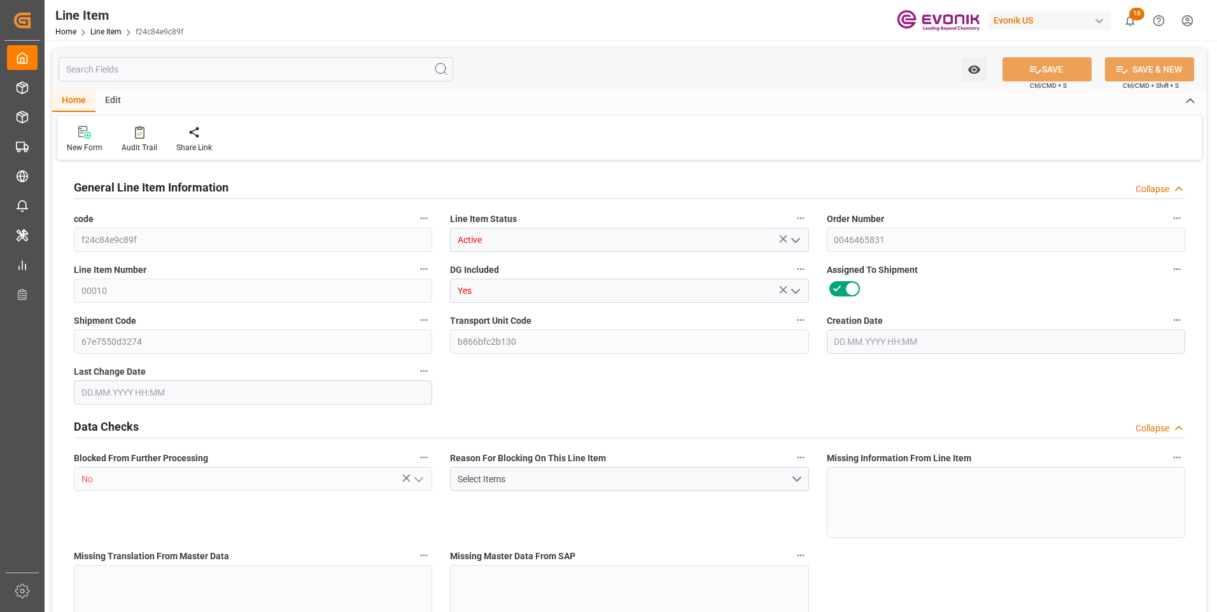
type input "9349.348"
type input "8981.122"
type input "9.6906"
type input "9690.631"
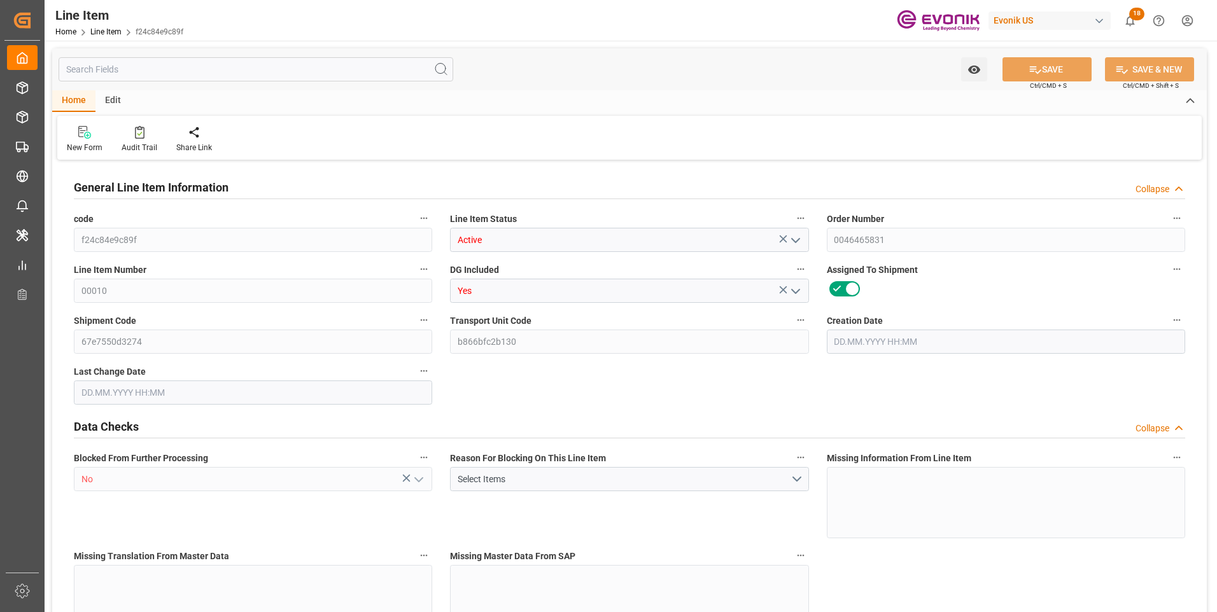
type input "6"
type input "9349.348"
type input "8981.122"
type input "9.6906"
type input "[DATE] 12:58"
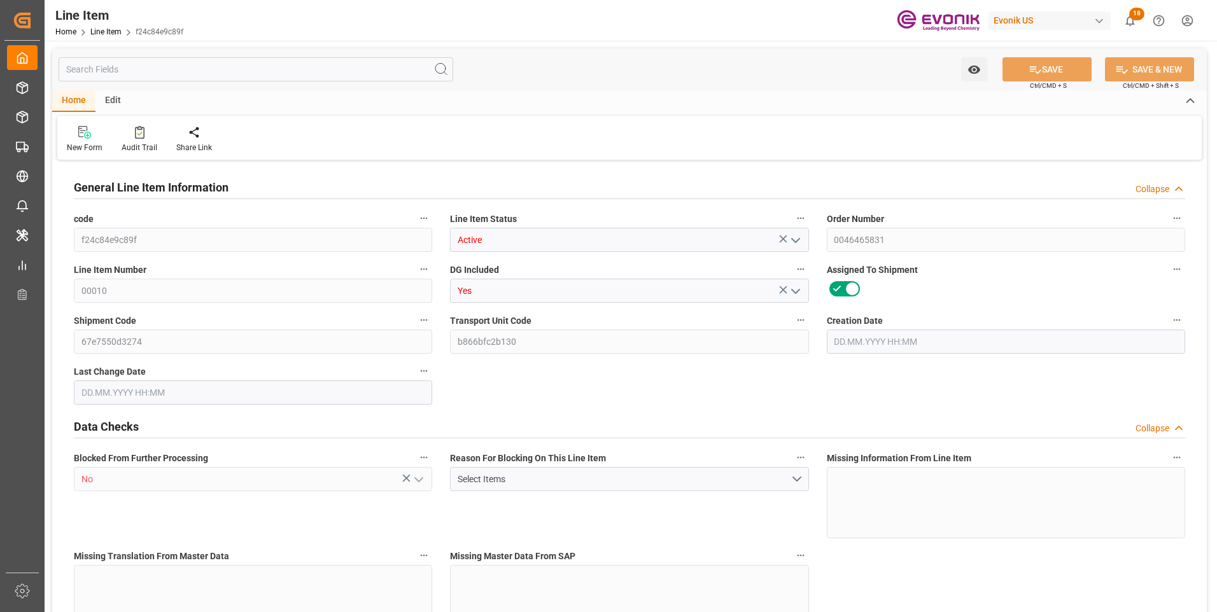
type input "[DATE] 15:05"
type input "[DATE]"
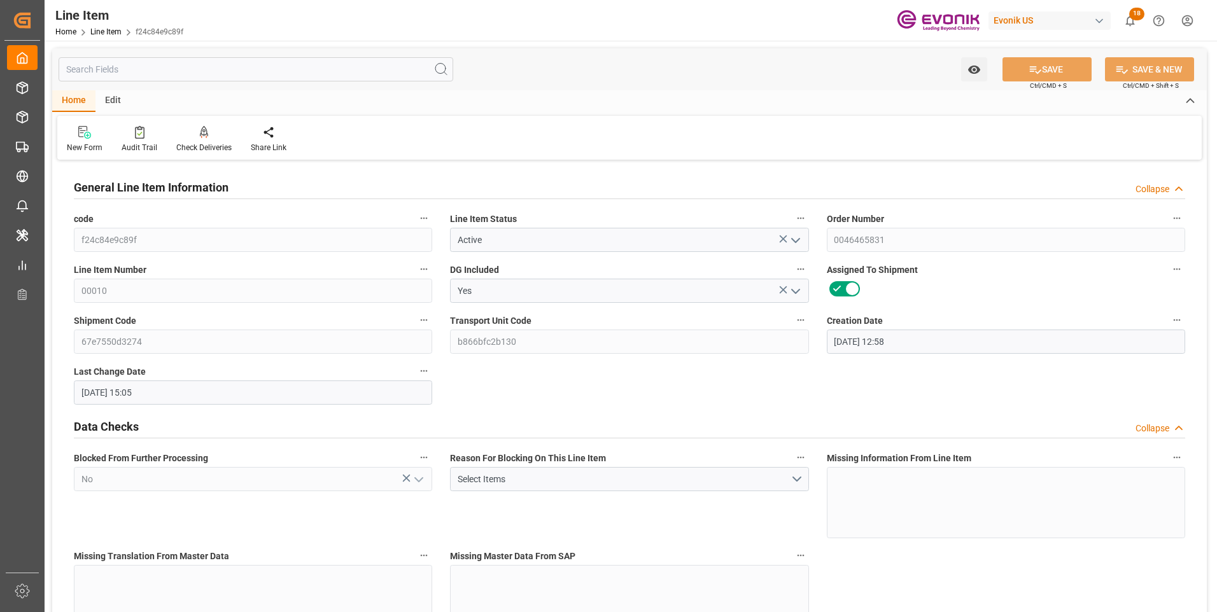
click at [151, 61] on input "text" at bounding box center [256, 69] width 395 height 24
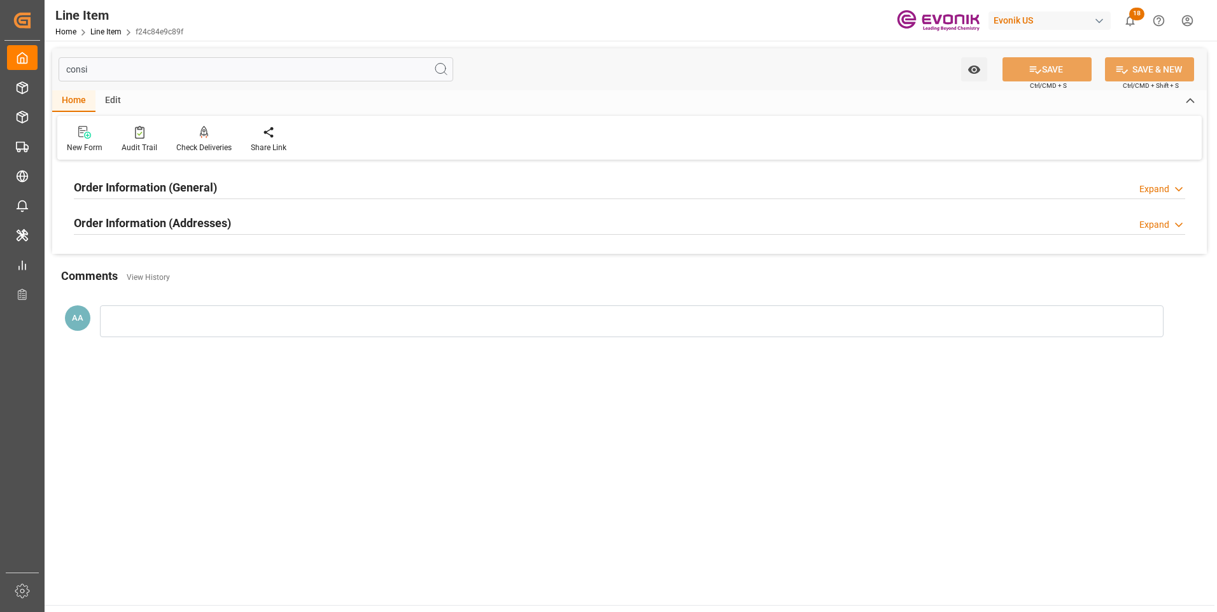
type input "consi"
click at [164, 190] on h2 "Order Information (General)" at bounding box center [145, 187] width 143 height 17
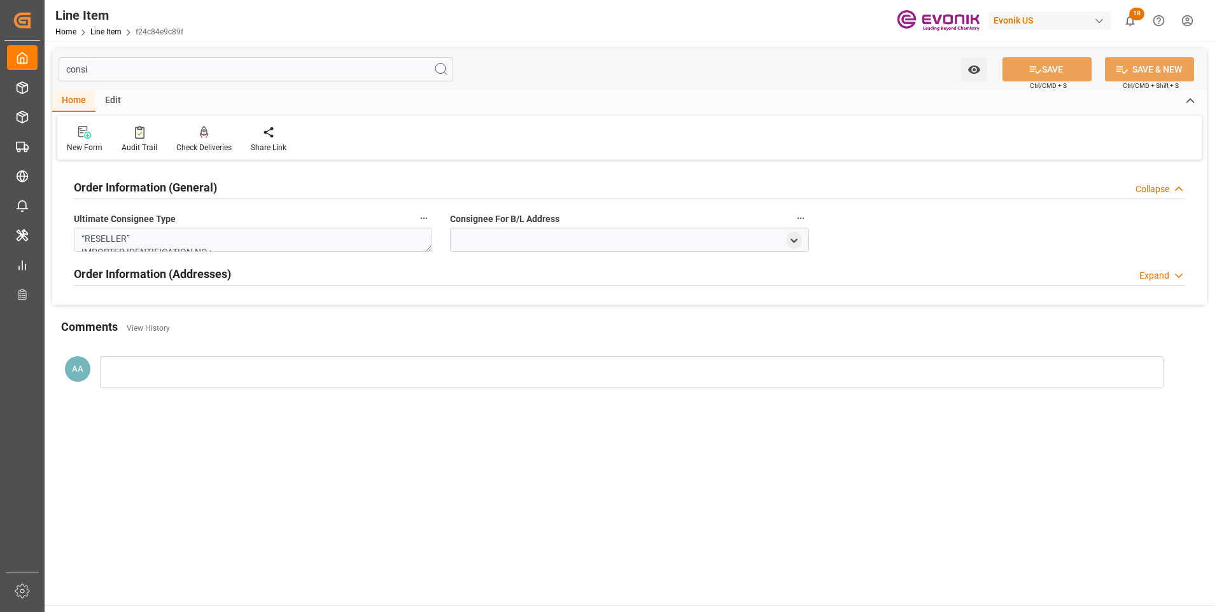
click at [164, 189] on h2 "Order Information (General)" at bounding box center [145, 187] width 143 height 17
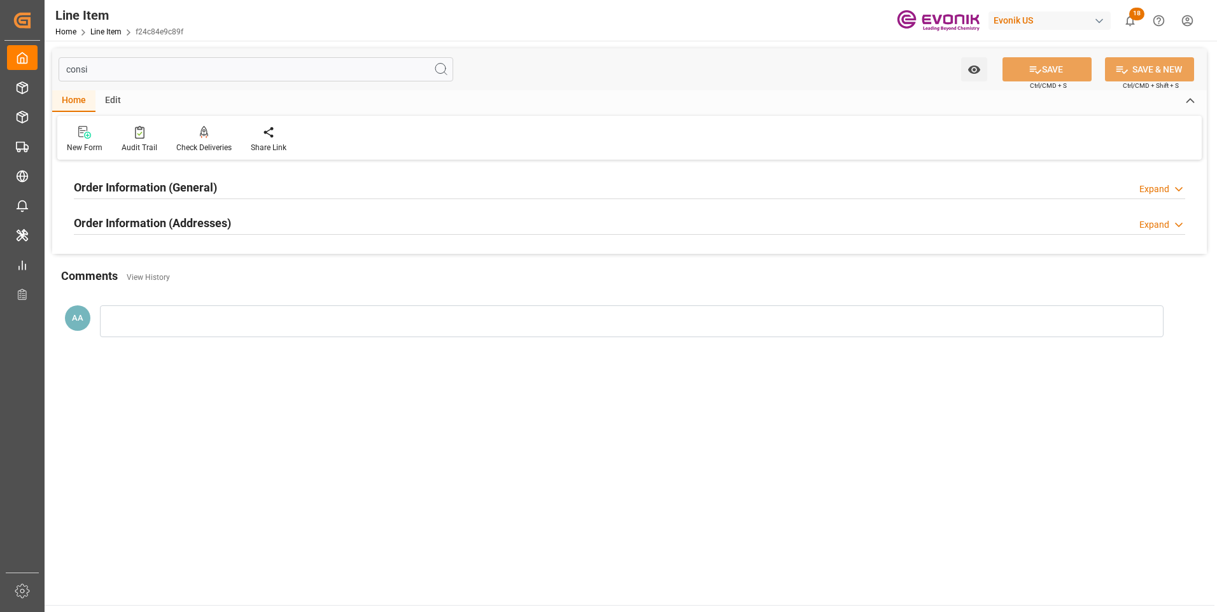
click at [191, 226] on h2 "Order Information (Addresses)" at bounding box center [152, 222] width 157 height 17
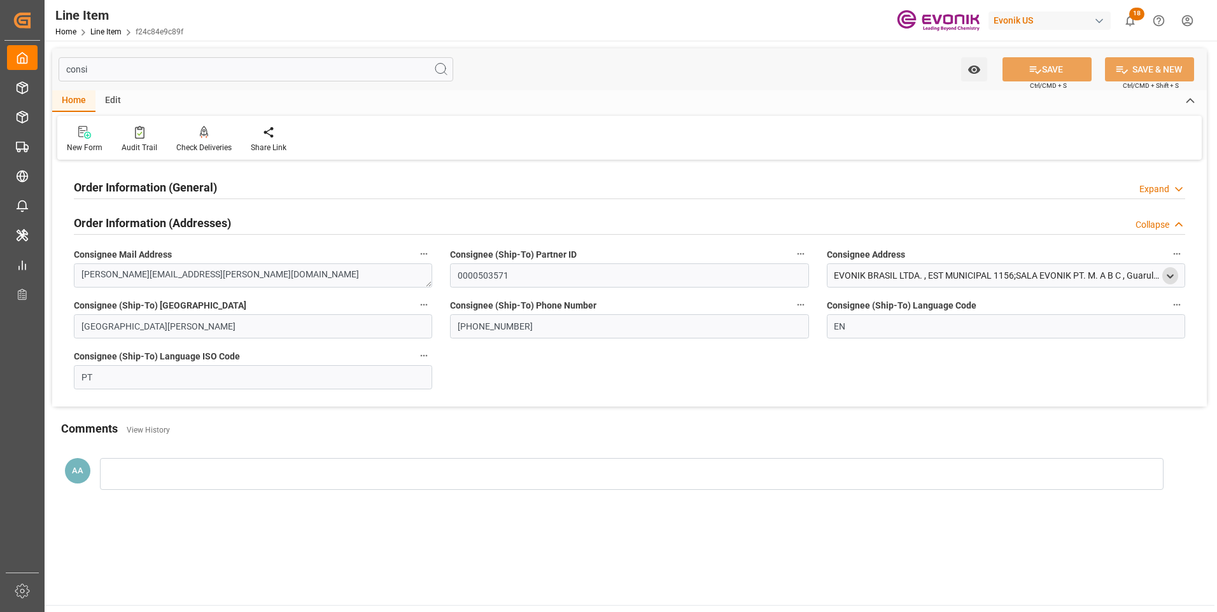
click at [1168, 276] on polyline "open menu" at bounding box center [1170, 276] width 6 height 3
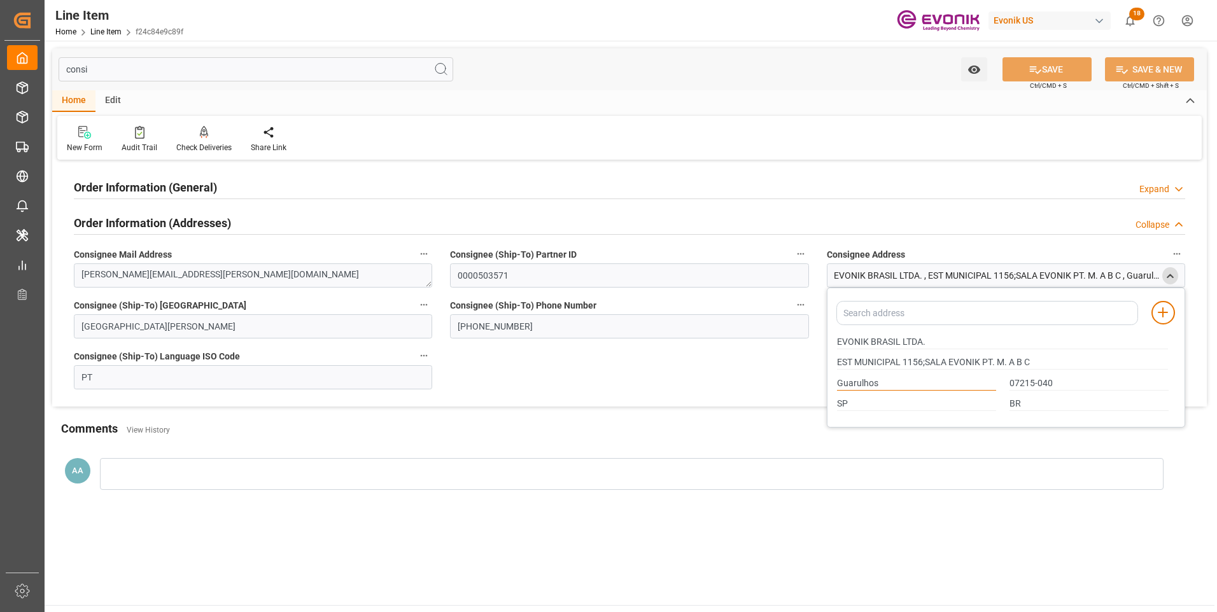
click at [864, 382] on input "Guarulhos" at bounding box center [916, 384] width 159 height 14
click at [911, 179] on div "Order Information (General) Expand" at bounding box center [629, 186] width 1111 height 24
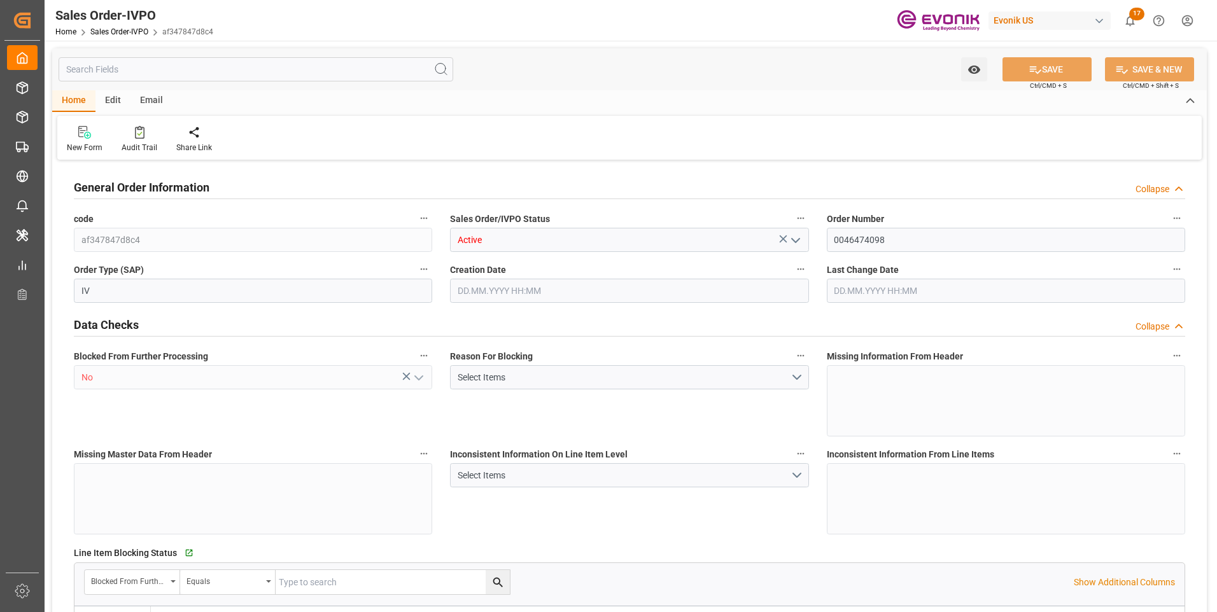
type input "BRSSZ"
type input "0"
type input "1"
type input "2"
type input "1"
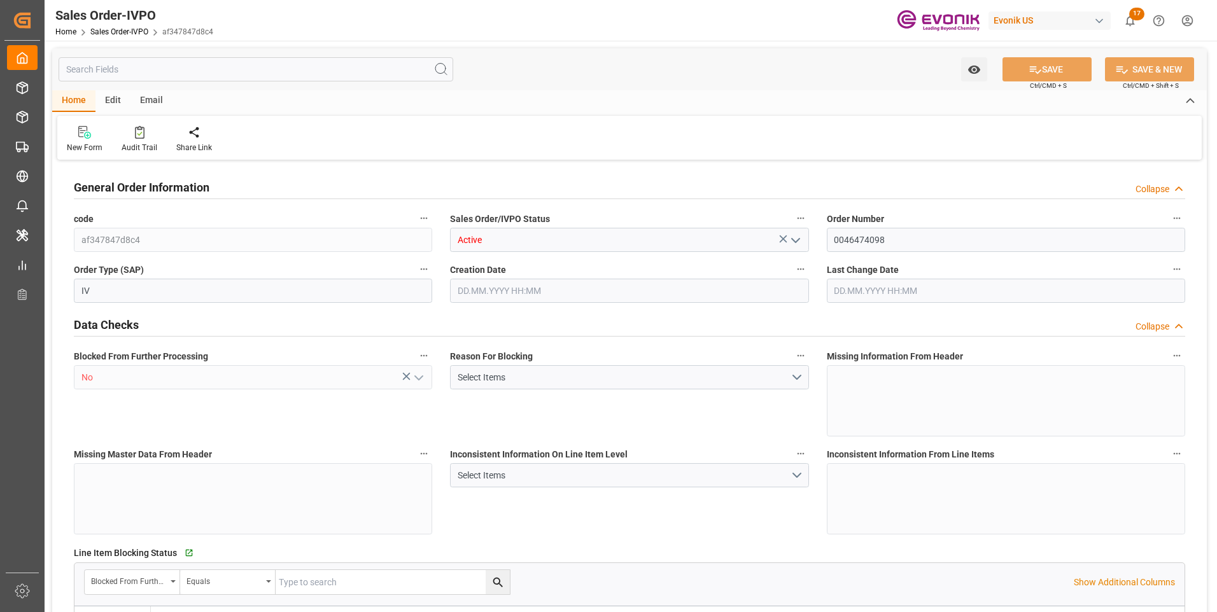
type input "20156.5896"
type input "37.4546"
type input "19000"
type input "60"
type input "18.09.2025 18:23"
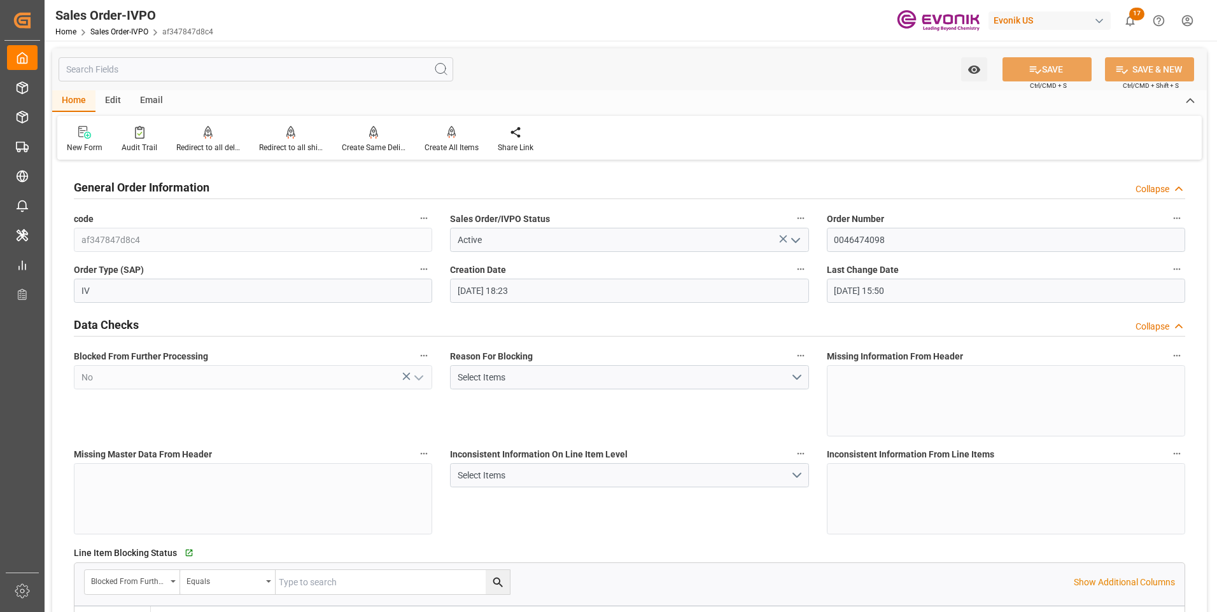
type input "07.10.2025 15:50"
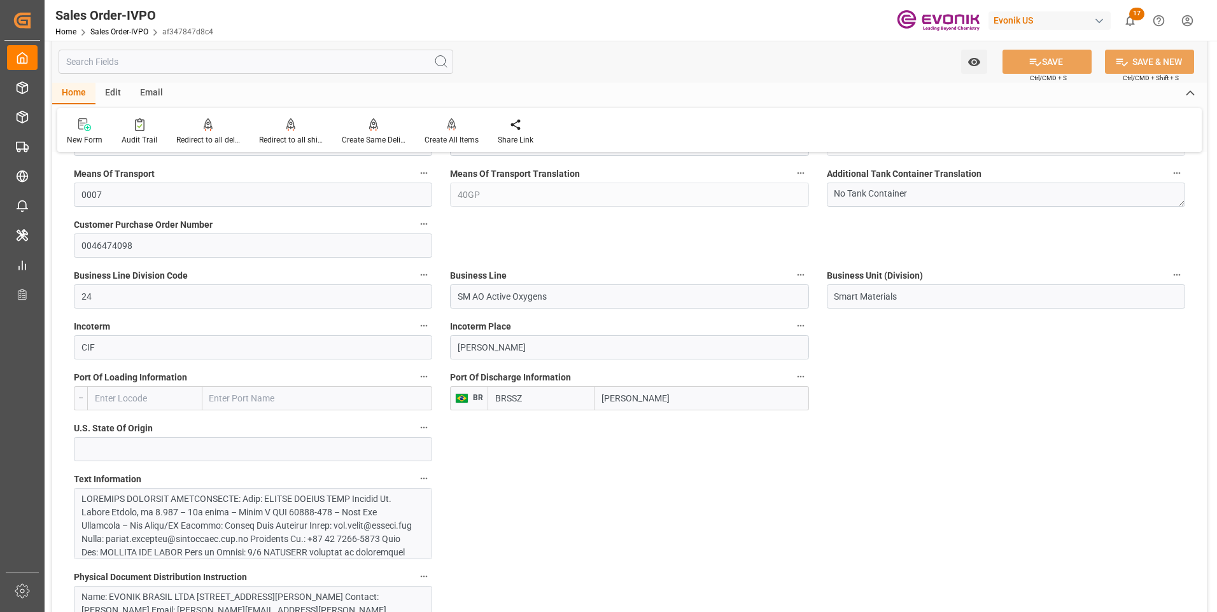
scroll to position [827, 0]
